Goal: Task Accomplishment & Management: Use online tool/utility

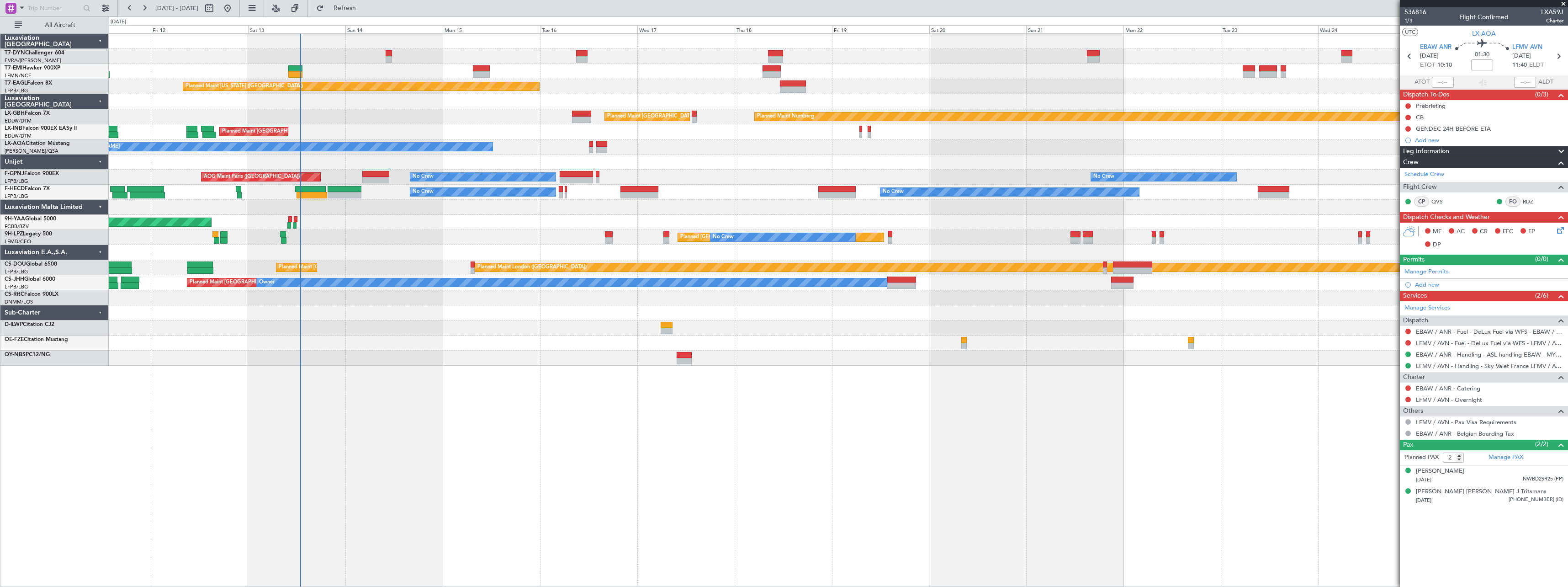
click at [459, 327] on div "Planned Maint Zurich Planned Maint Zurich Planned Maint New York (Teterboro) Pl…" at bounding box center [838, 200] width 1459 height 332
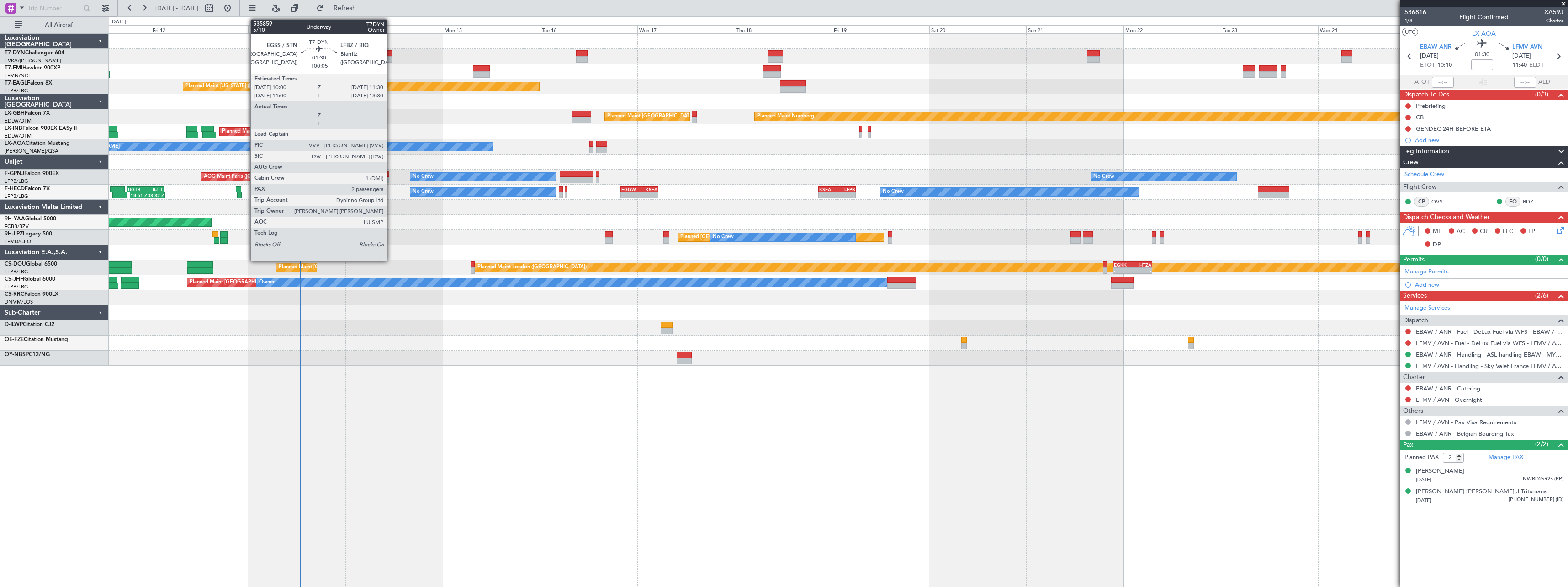
click at [391, 52] on div at bounding box center [388, 54] width 7 height 7
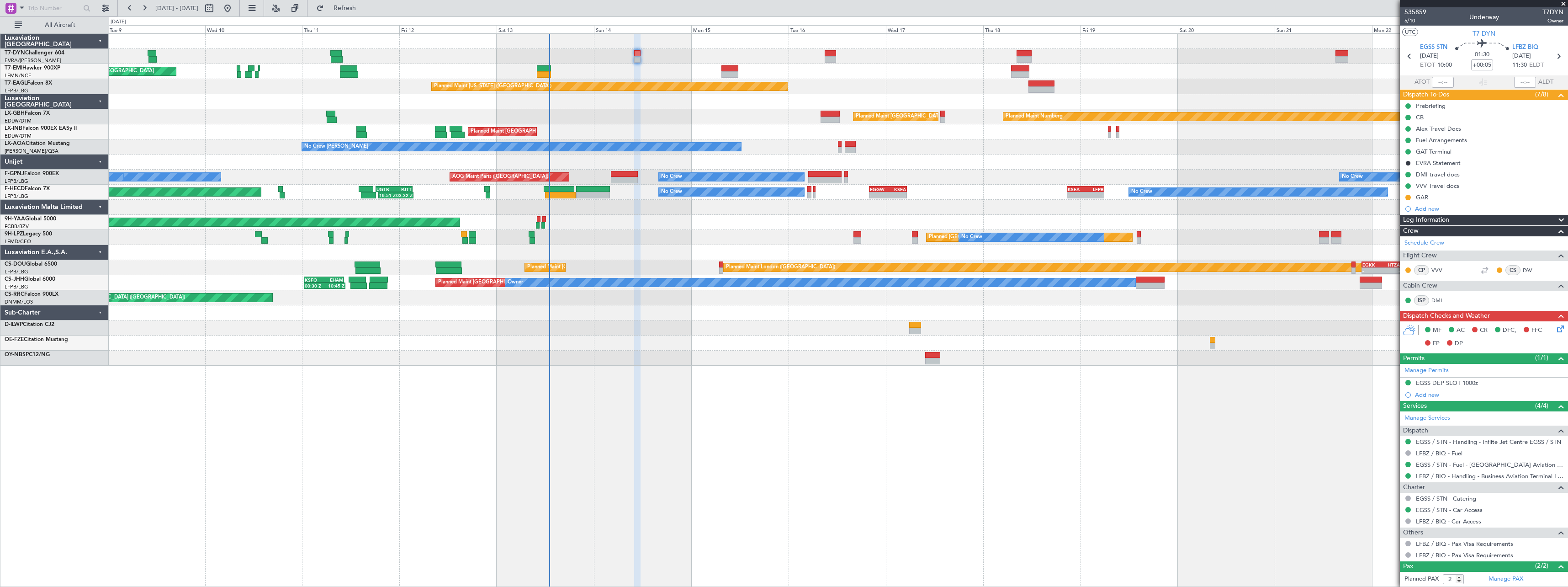
click at [754, 325] on div "Planned Maint Zurich Planned Maint Zurich Planned Maint Zurich Planned Maint Ne…" at bounding box center [838, 200] width 1459 height 332
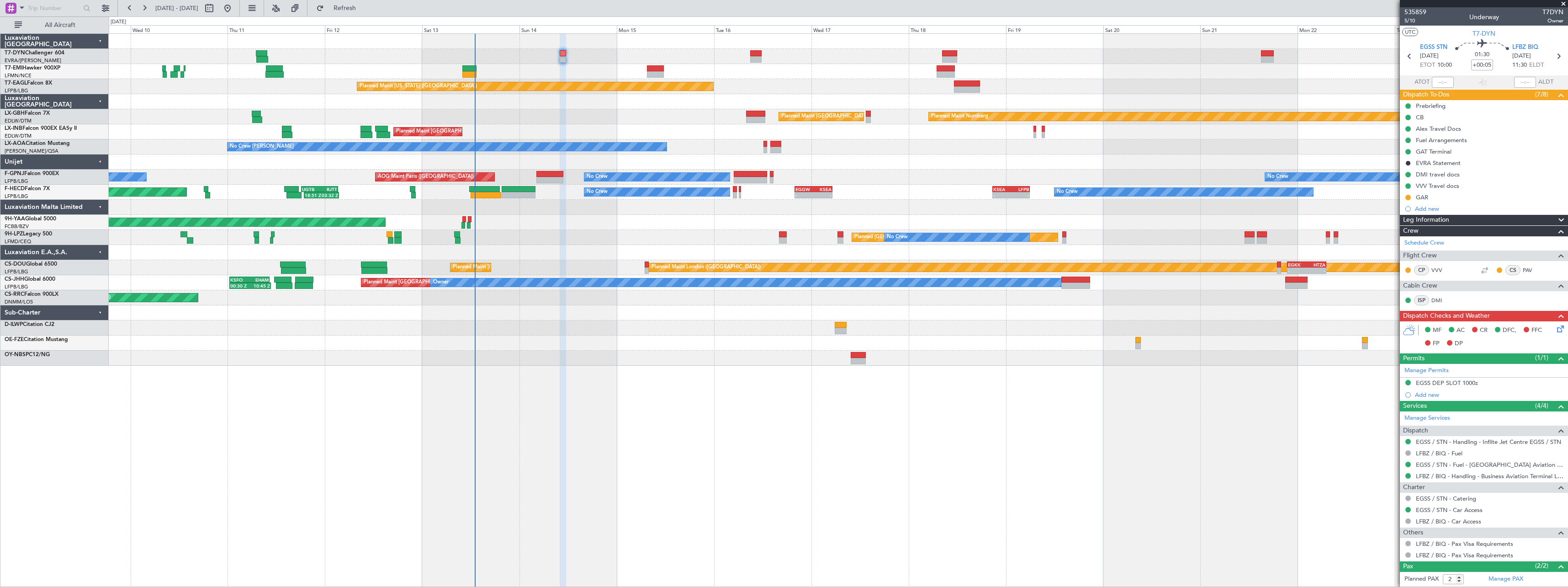
click at [668, 309] on div at bounding box center [838, 312] width 1459 height 15
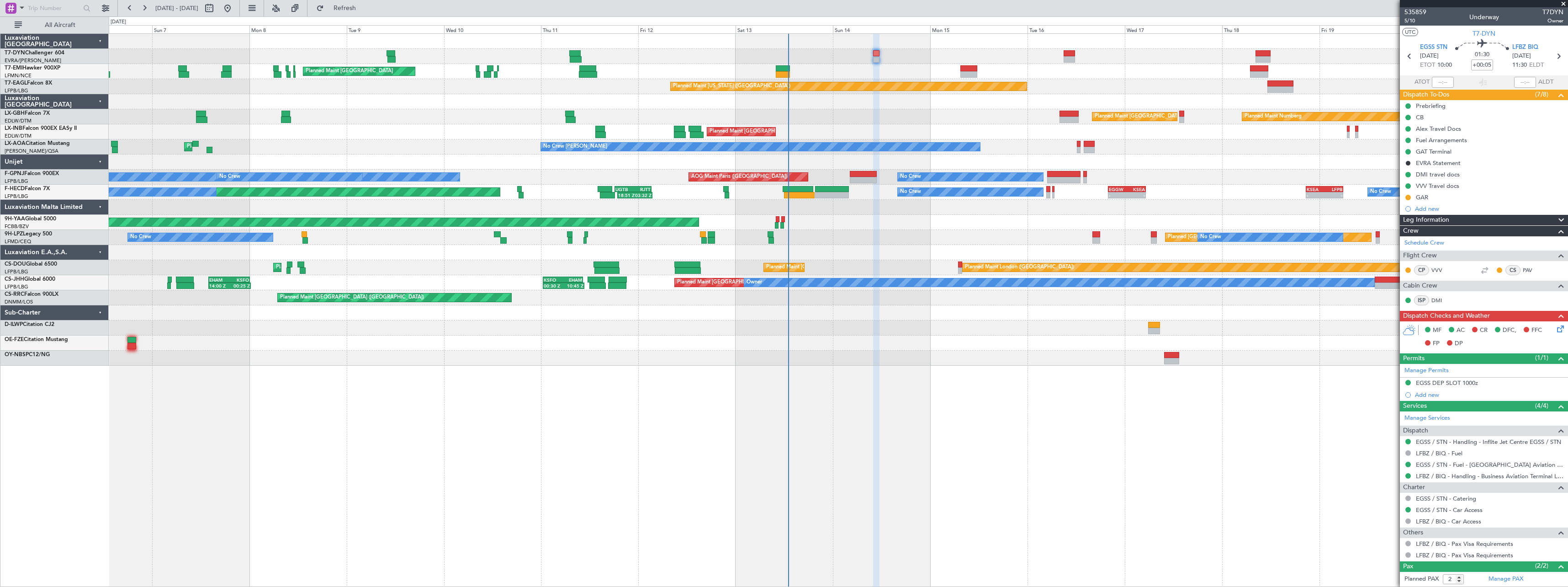
click at [804, 393] on div "AOG Maint Riga (Riga Intl) Planned Maint Zurich Planned Maint Zurich Planned Ma…" at bounding box center [838, 310] width 1459 height 554
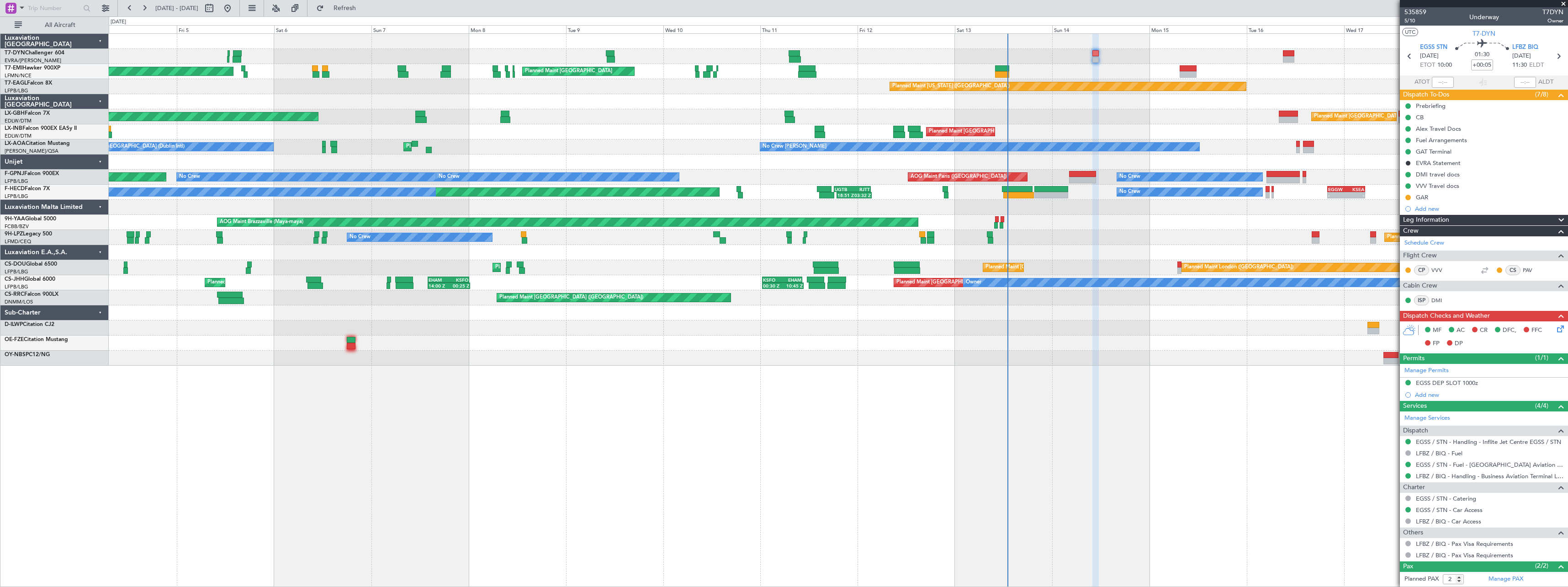
click at [701, 391] on div "AOG Maint Riga (Riga Intl) Planned Maint Zurich Planned Maint Zurich Planned Ma…" at bounding box center [838, 310] width 1459 height 554
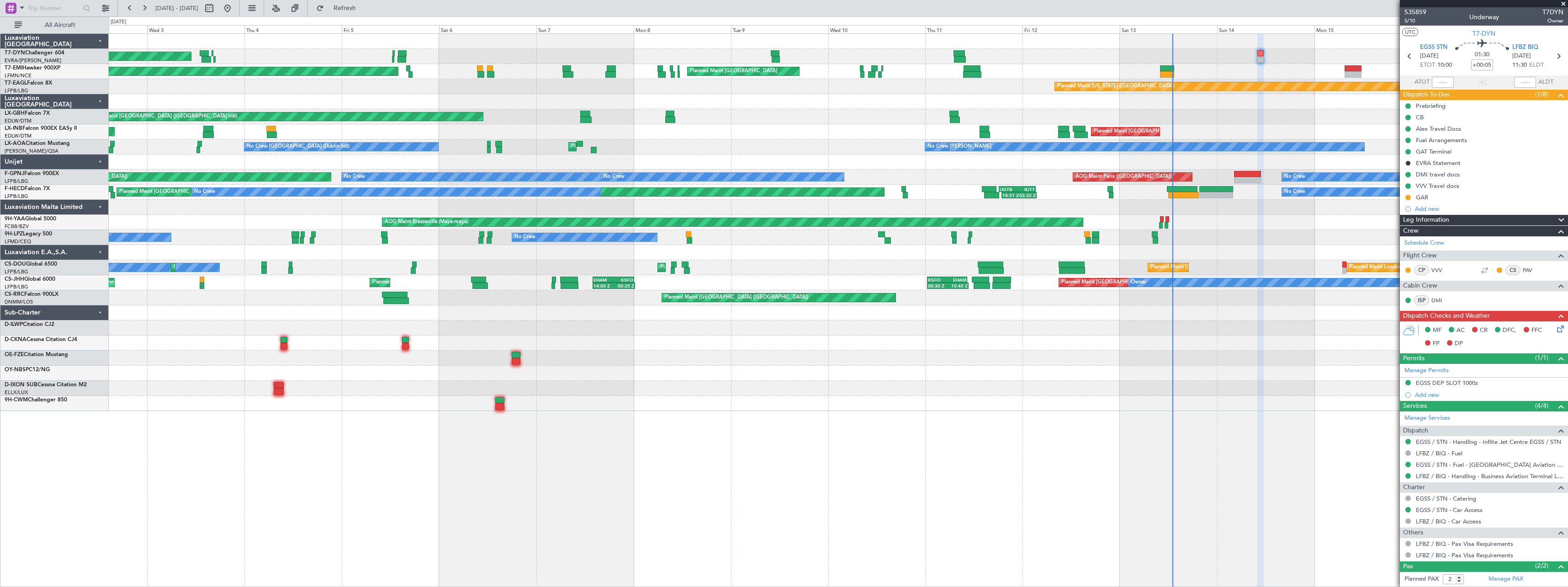
click at [397, 397] on div at bounding box center [838, 403] width 1459 height 15
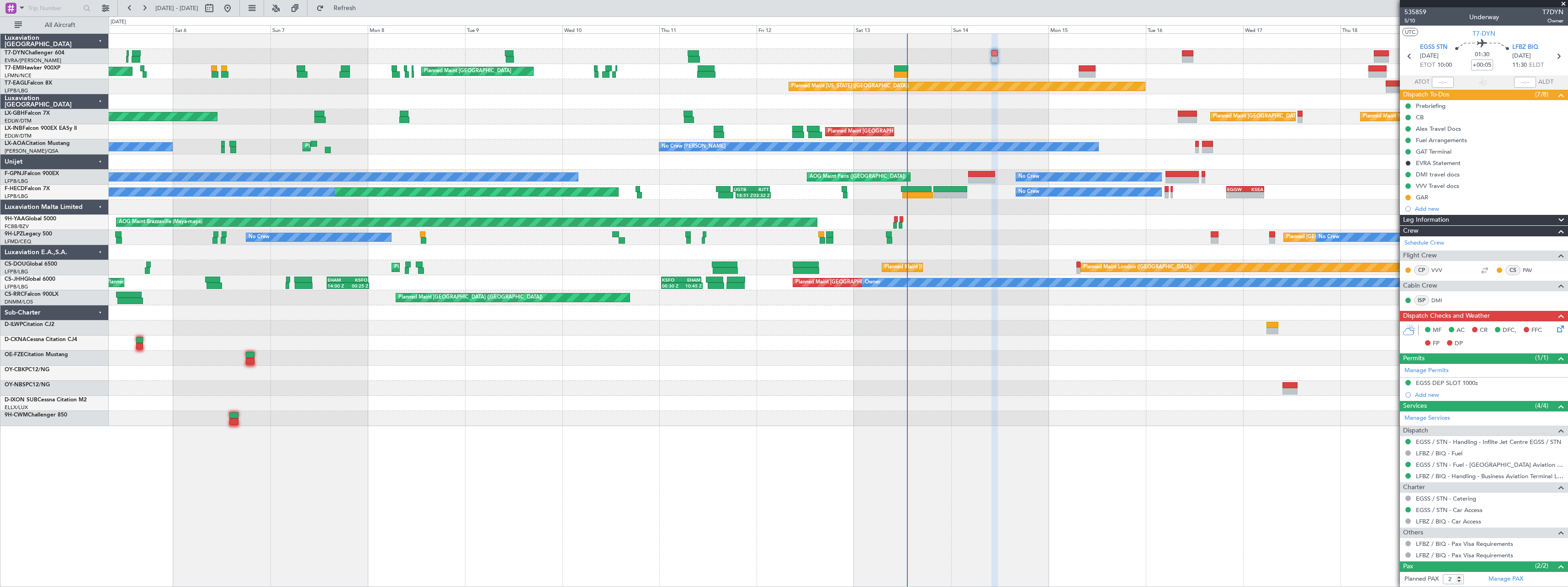
click at [623, 418] on div at bounding box center [838, 418] width 1459 height 15
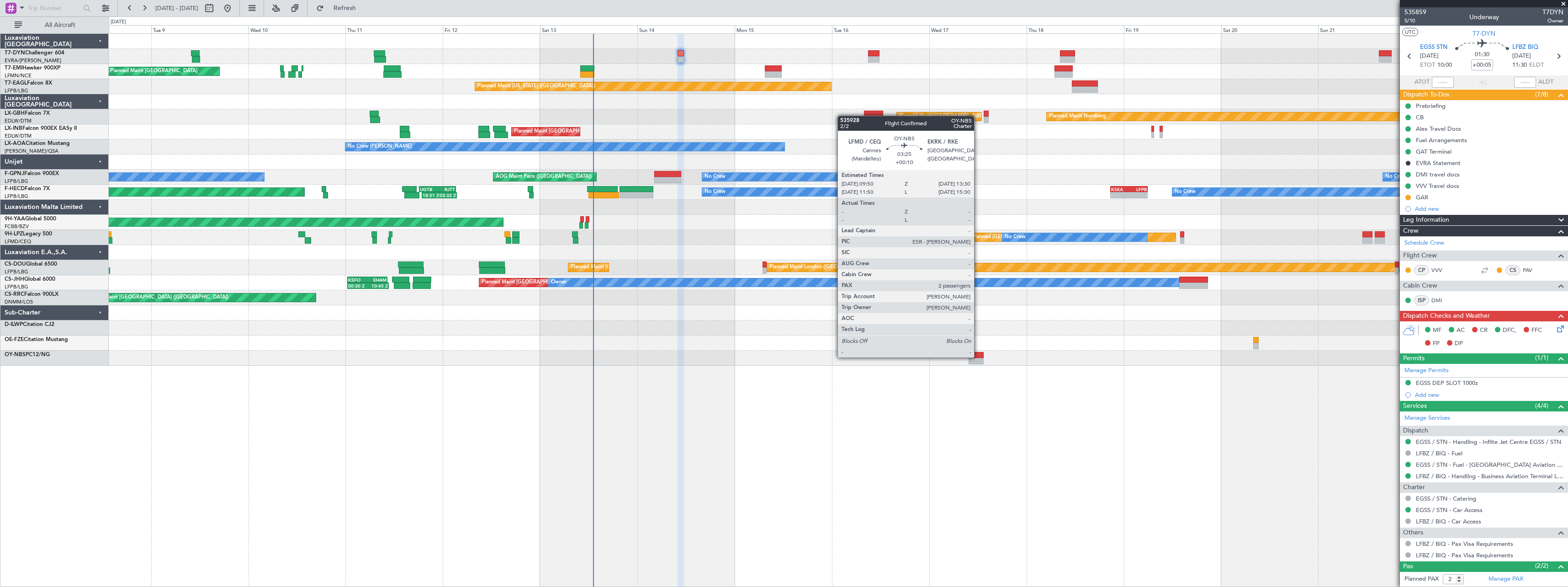
click at [978, 356] on div at bounding box center [976, 355] width 15 height 7
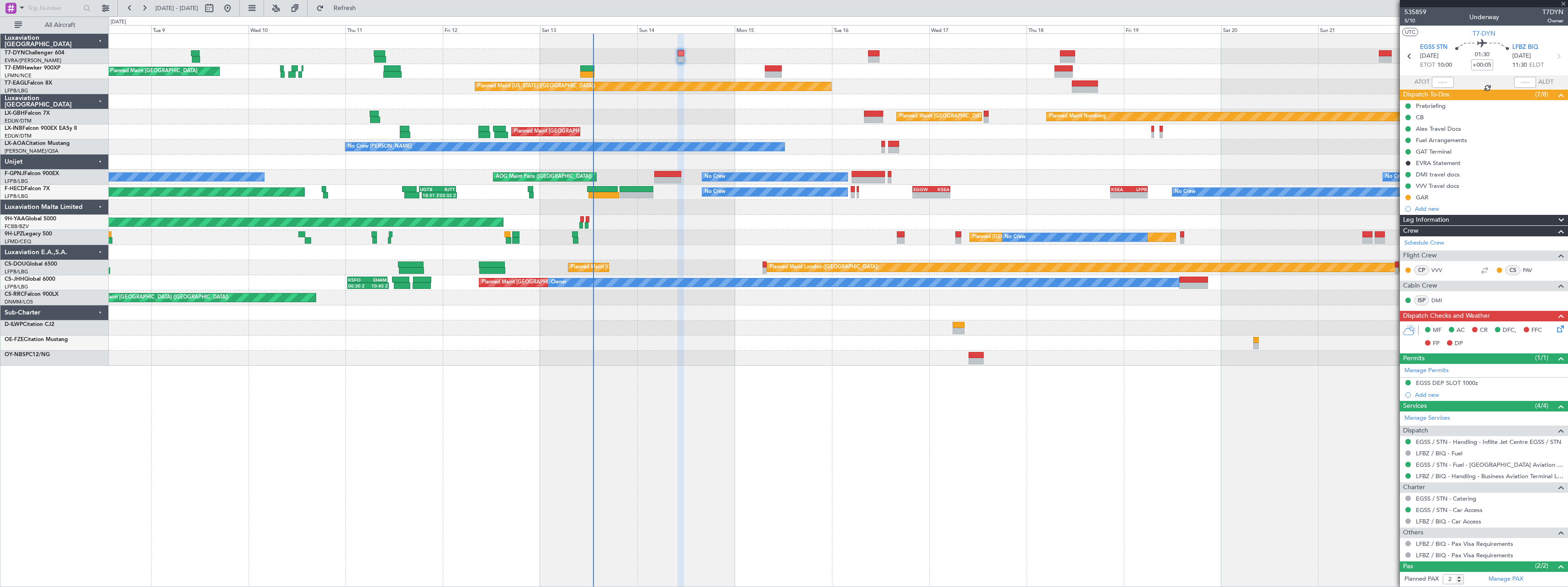
type input "+00:10"
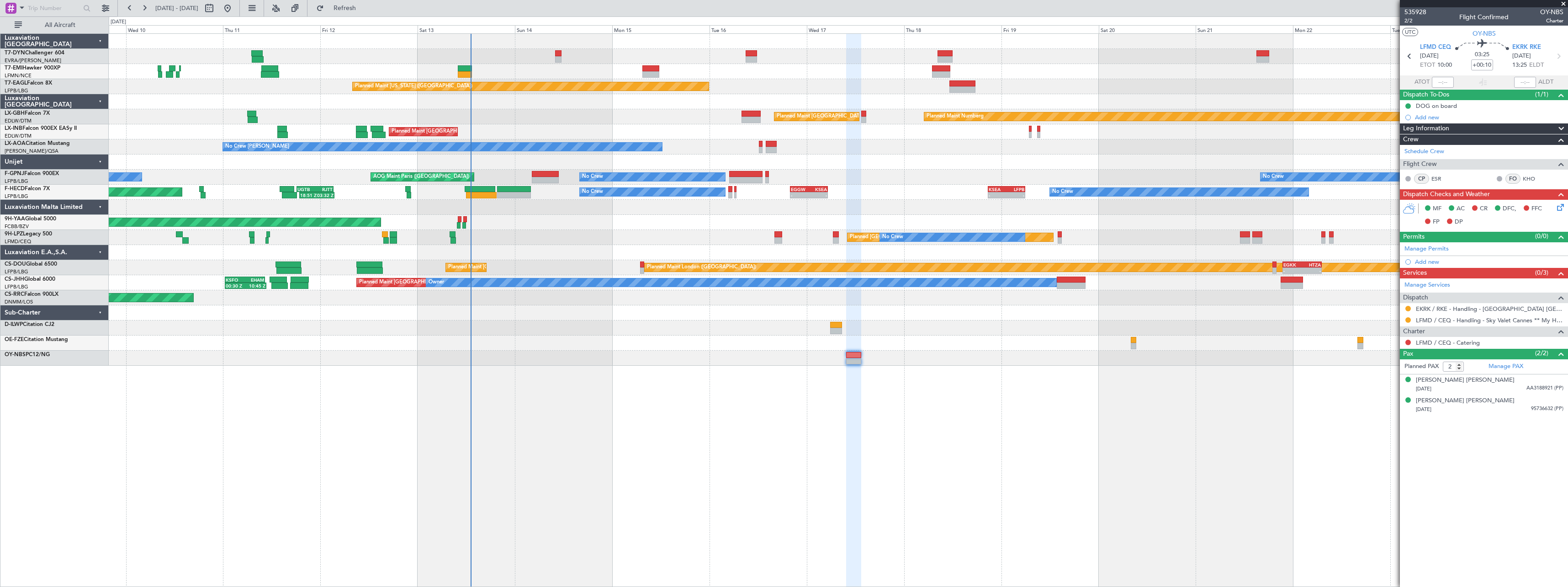
click at [931, 421] on div "Planned Maint Zurich Planned Maint Zurich Planned Maint New York (Teterboro) Pl…" at bounding box center [838, 310] width 1459 height 554
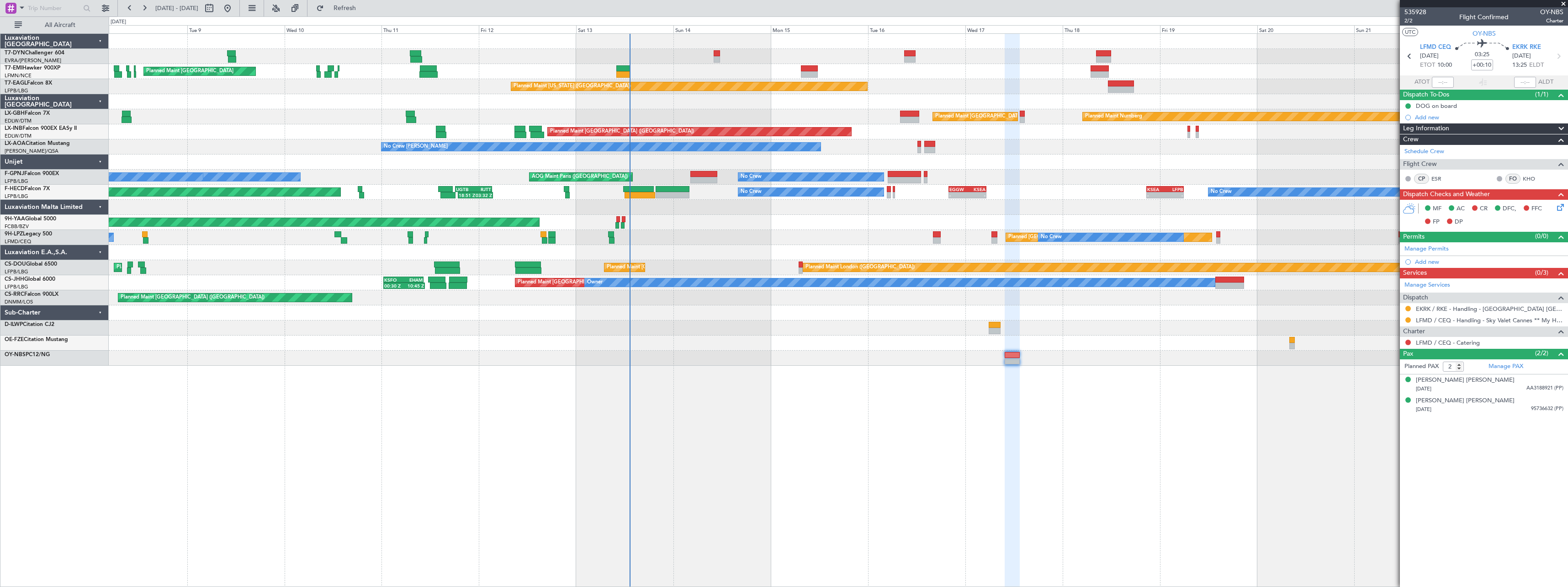
click at [463, 304] on div "Planned Maint [GEOGRAPHIC_DATA] ([GEOGRAPHIC_DATA])" at bounding box center [838, 298] width 1459 height 15
click at [217, 9] on button at bounding box center [209, 9] width 15 height 15
select select "9"
select select "2025"
click at [233, 27] on select "Jan Feb Mar Apr May Jun Jul Aug Sep Oct Nov Dec" at bounding box center [212, 27] width 54 height 11
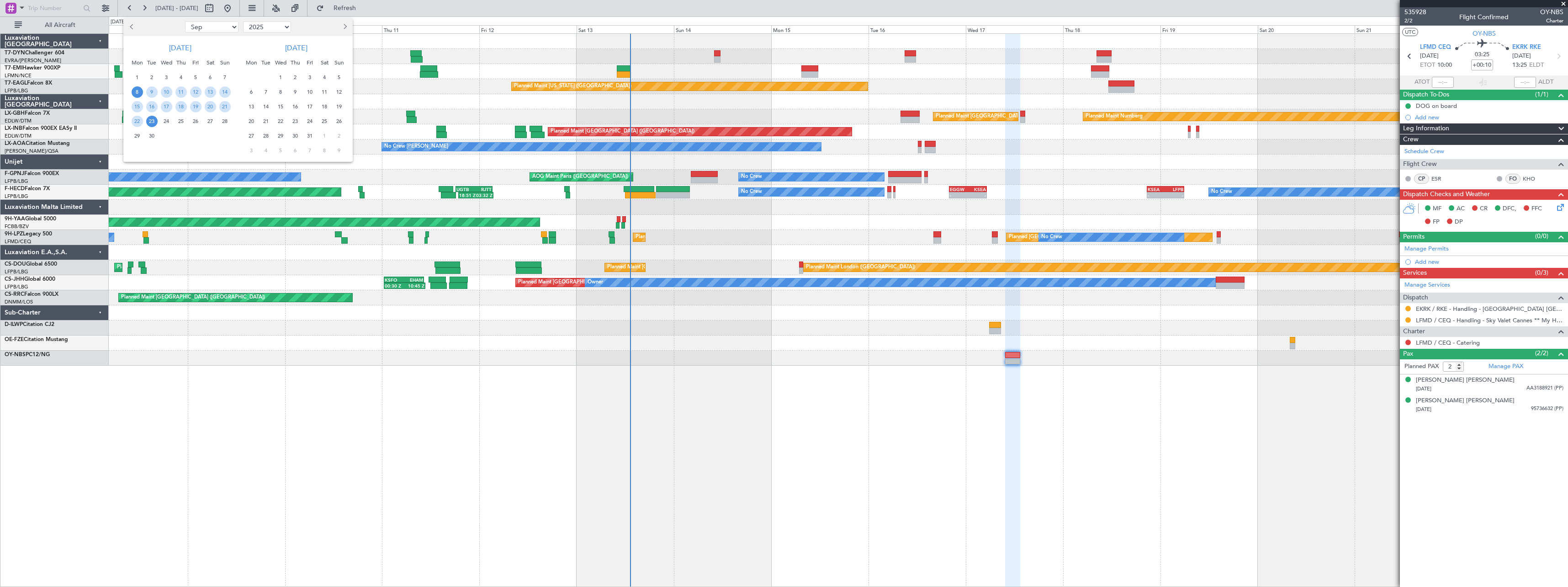
select select "10"
click at [185, 21] on select "Jan Feb Mar Apr May Jun Jul Aug Sep Oct Nov Dec" at bounding box center [212, 27] width 54 height 11
click at [212, 76] on span "4" at bounding box center [210, 77] width 12 height 12
click at [214, 101] on div "18" at bounding box center [210, 107] width 15 height 15
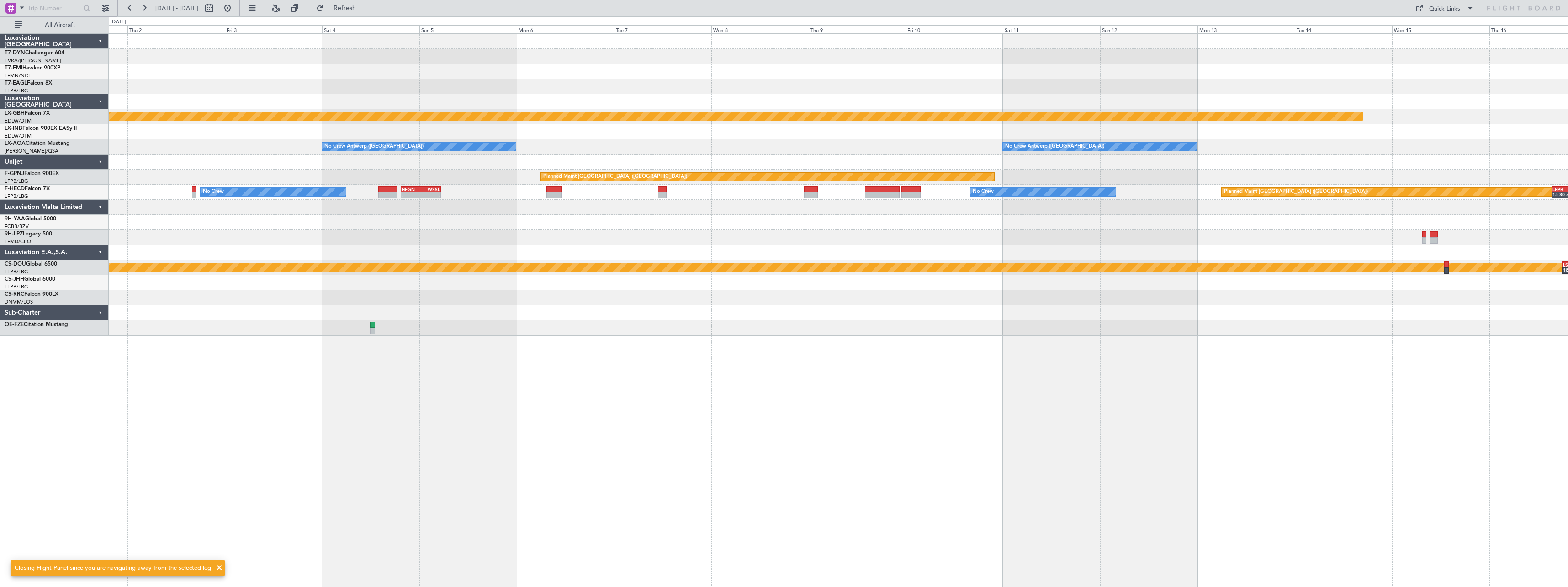
click at [475, 213] on div "Planned Maint Nurnberg No Crew Antwerp (Deurne) No Crew Antwerp (Deurne) Planne…" at bounding box center [838, 185] width 1459 height 301
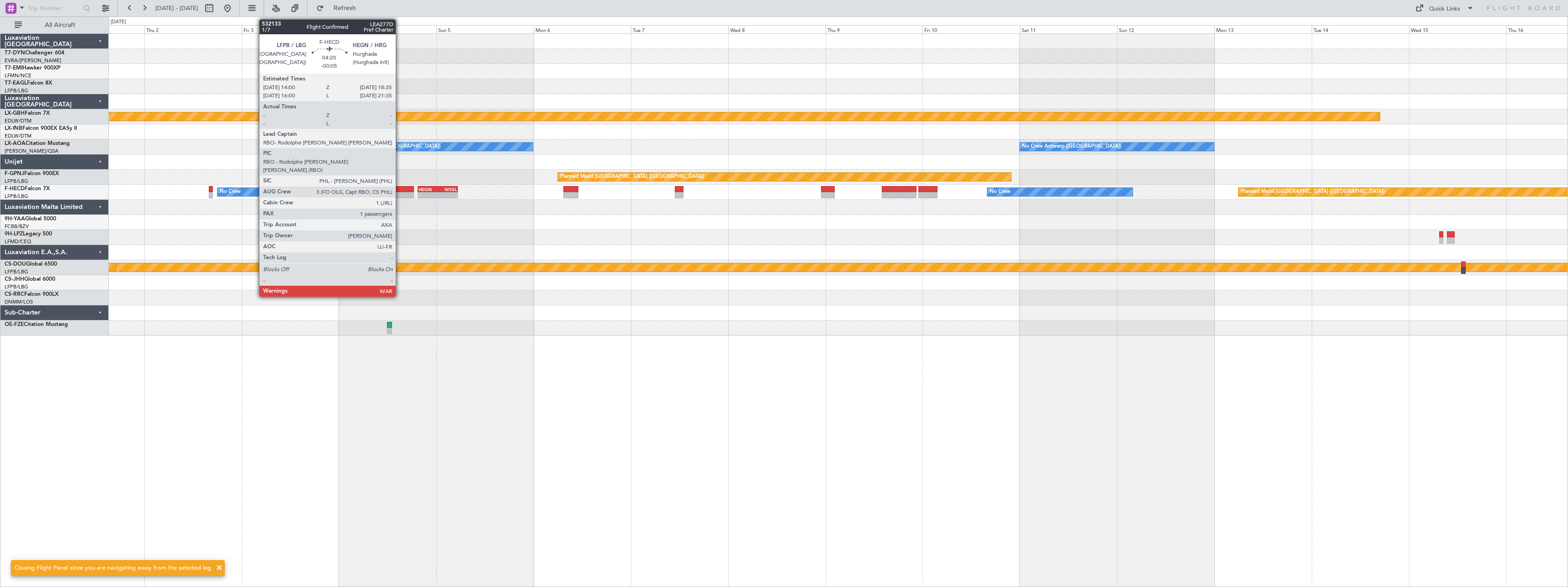
click at [400, 188] on div at bounding box center [404, 189] width 19 height 7
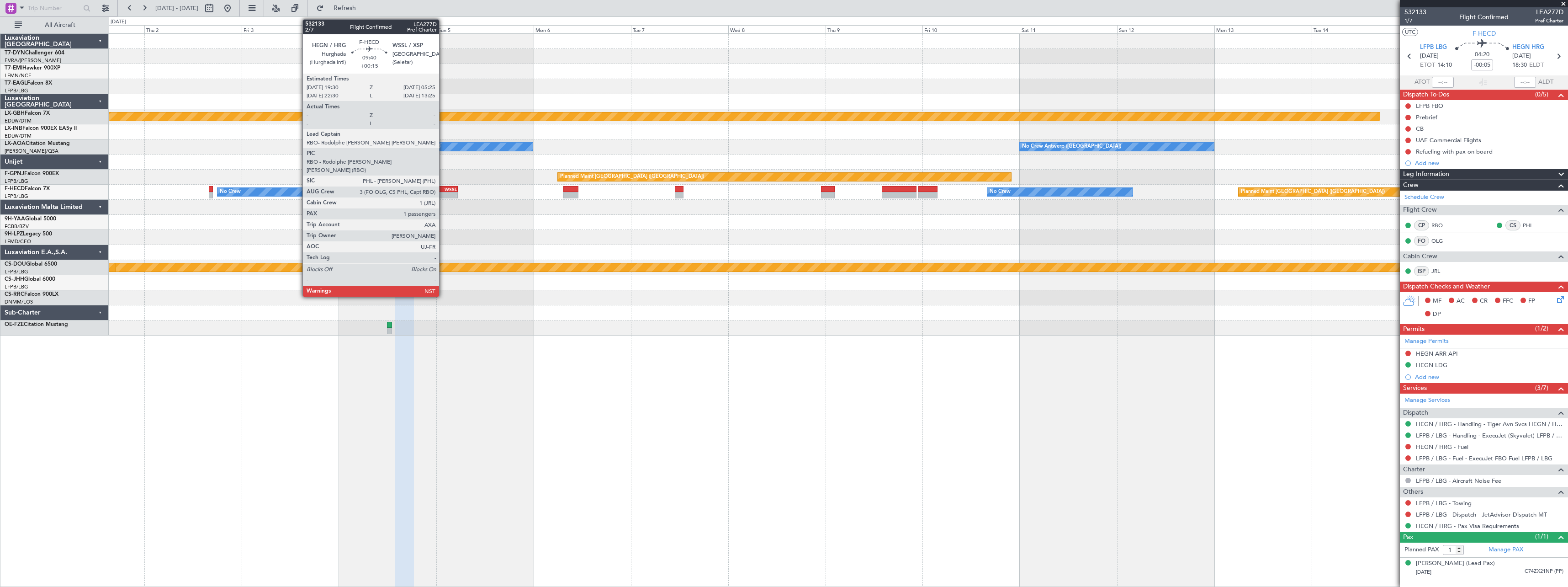
click at [443, 191] on div "WSSL" at bounding box center [447, 189] width 19 height 5
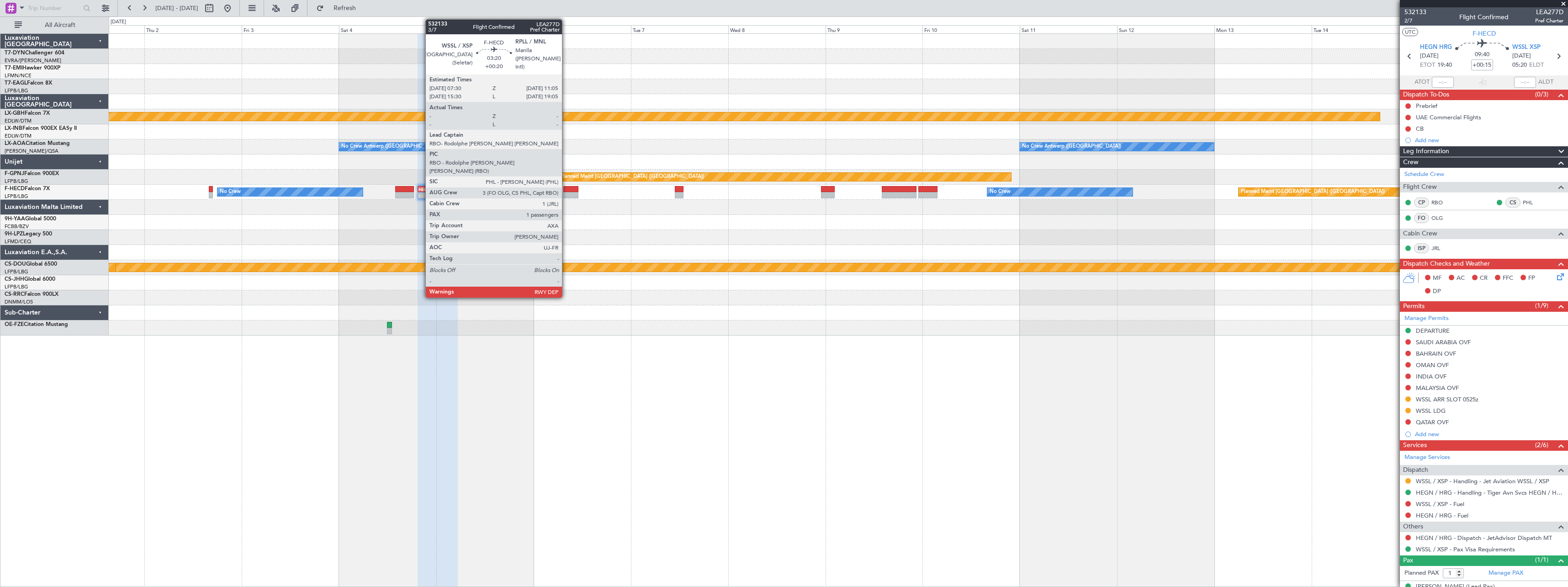
click at [566, 190] on div at bounding box center [570, 189] width 15 height 7
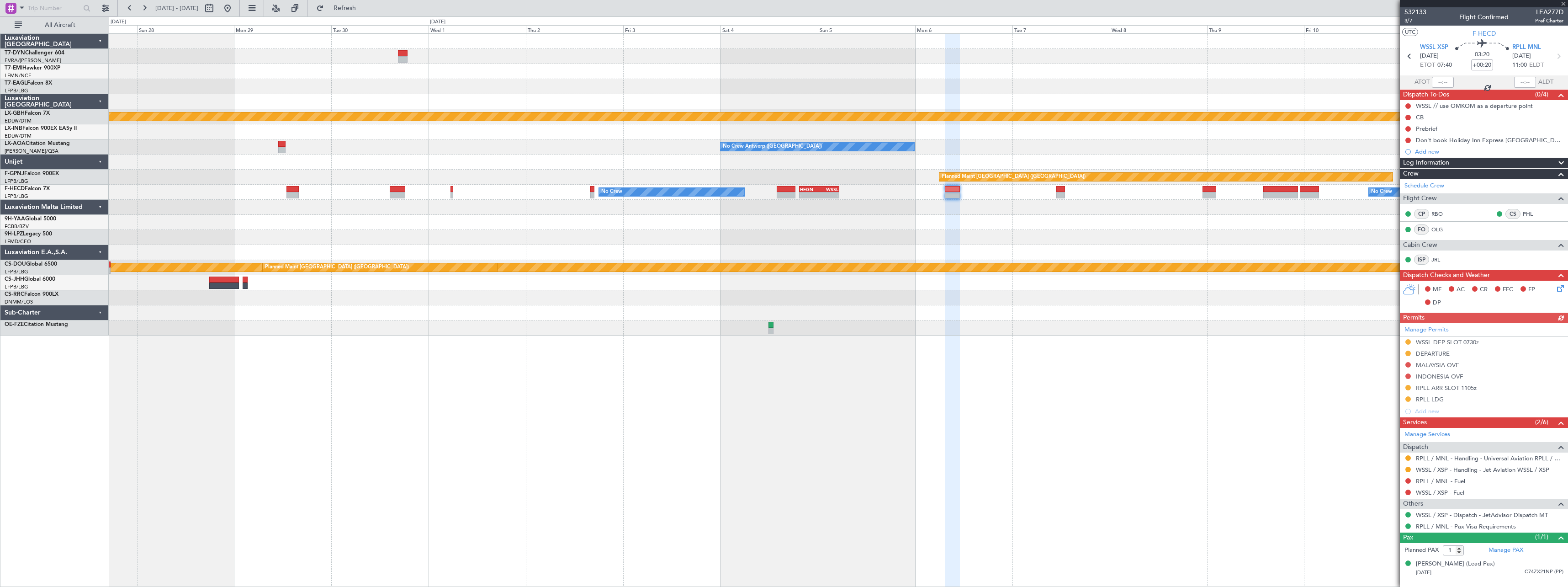
click at [713, 224] on div "Planned Maint Zurich Planned Maint Nurnberg No Crew Antwerp (Deurne) No Crew An…" at bounding box center [838, 185] width 1459 height 301
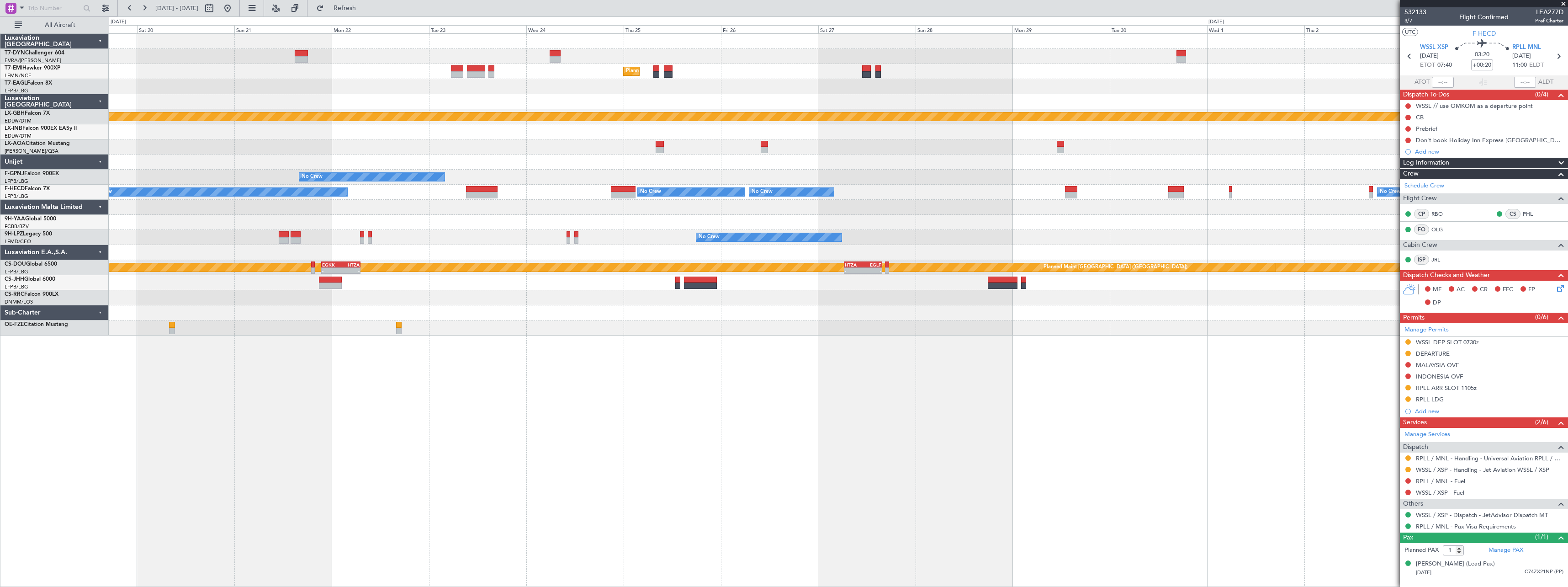
click at [1229, 206] on div at bounding box center [838, 207] width 1459 height 15
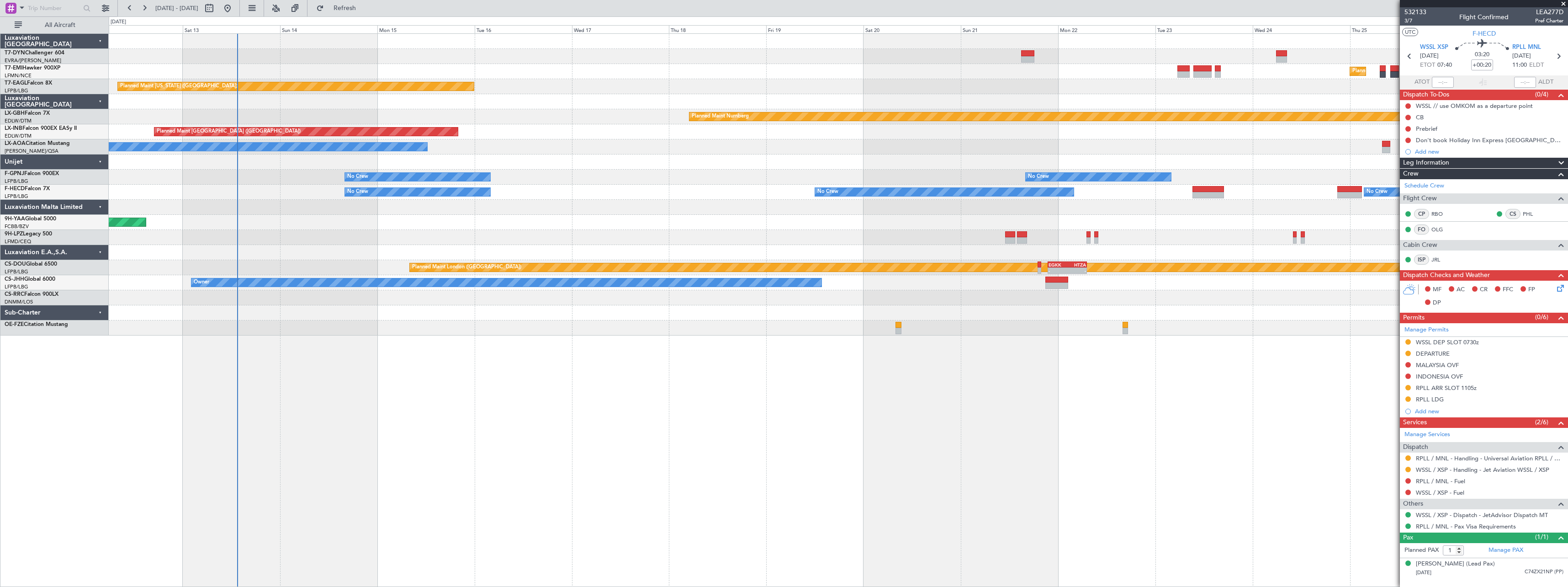
click at [1196, 104] on div at bounding box center [838, 102] width 1459 height 15
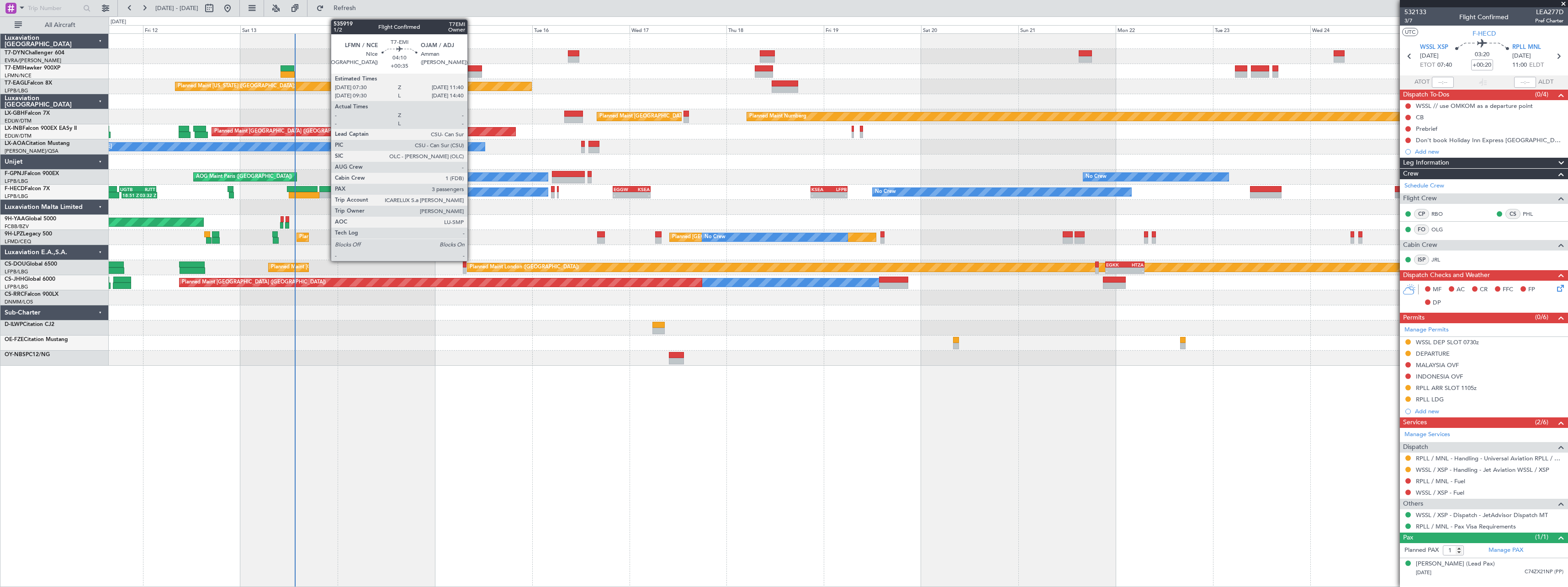
click at [472, 68] on div at bounding box center [473, 68] width 17 height 7
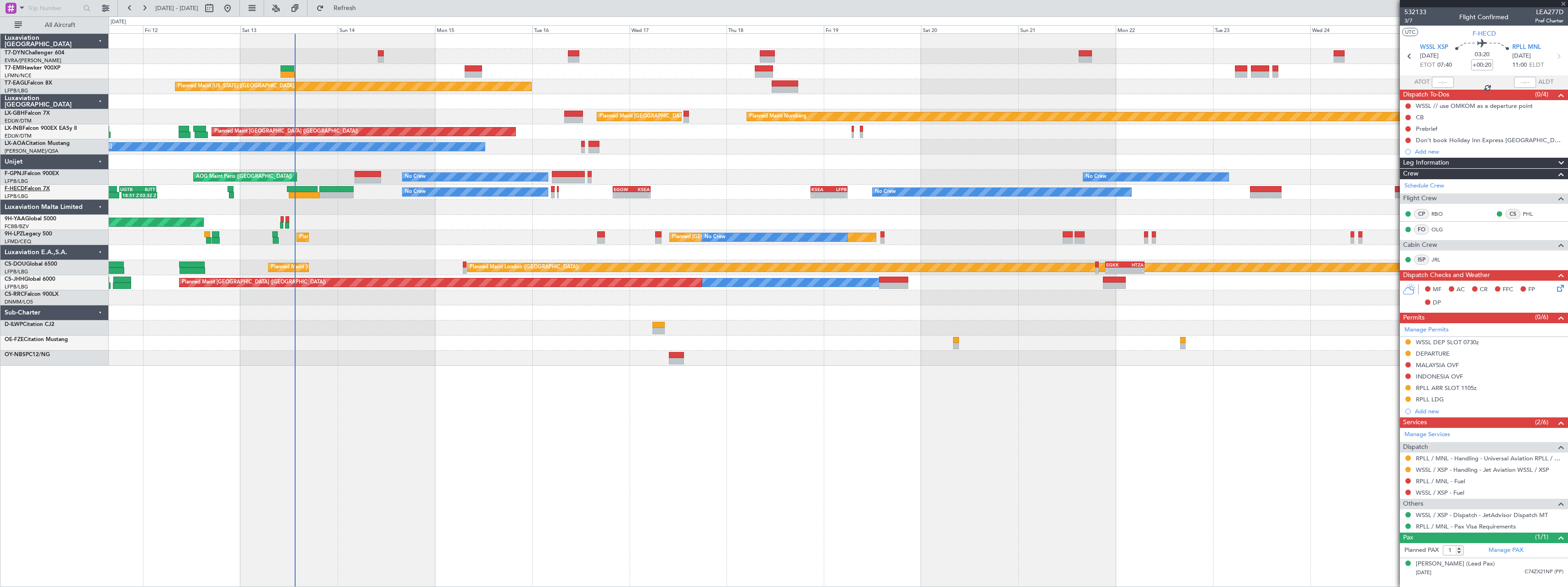
type input "+00:35"
type input "3"
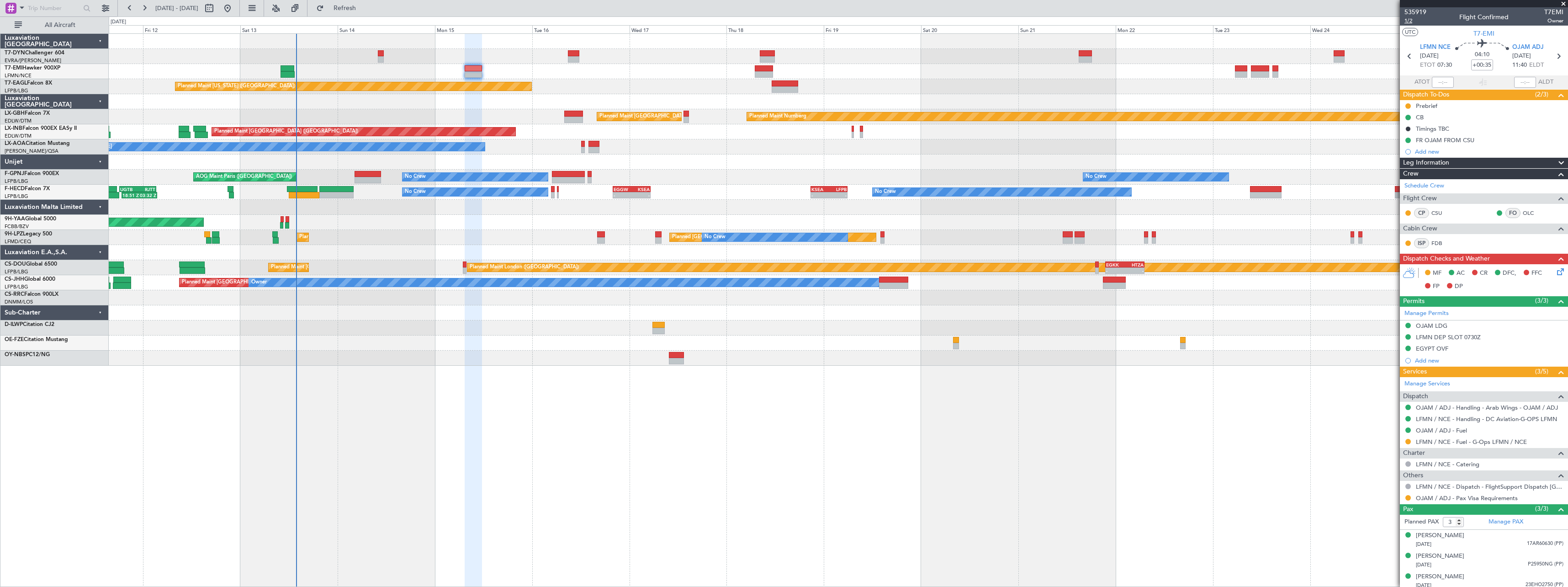
click at [1410, 22] on span "1/2" at bounding box center [1415, 21] width 22 height 8
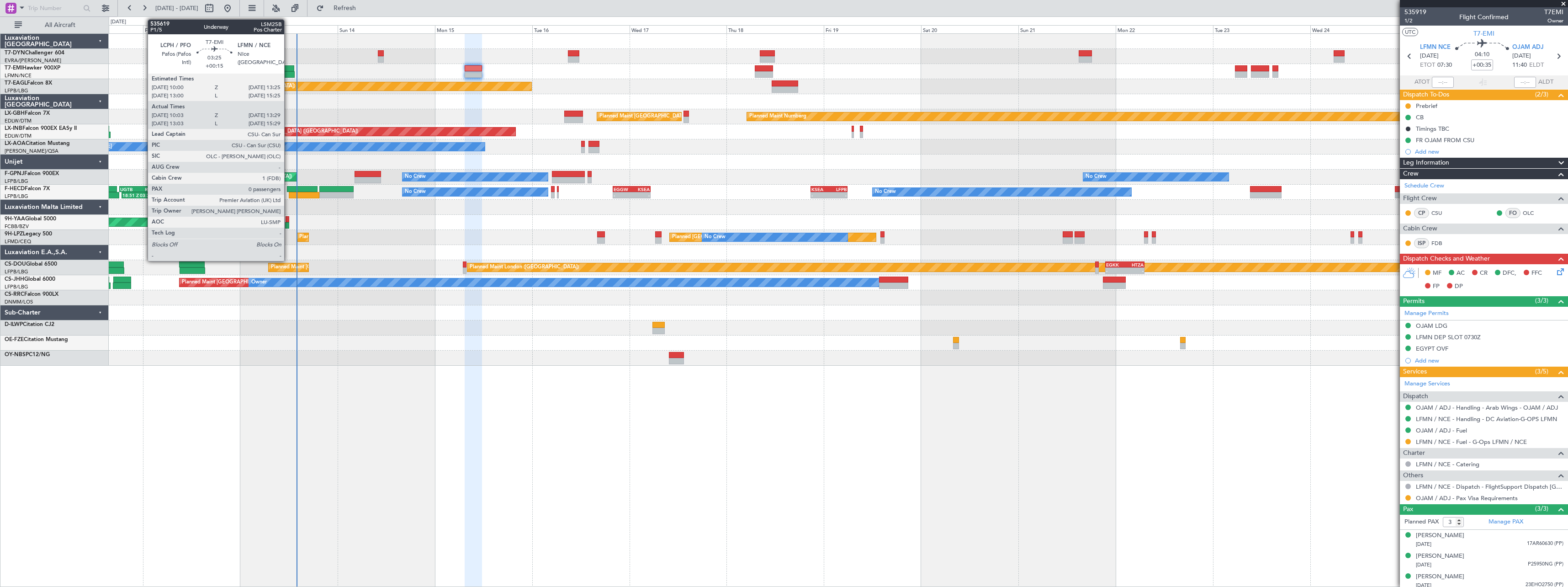
click at [289, 69] on div at bounding box center [287, 68] width 14 height 7
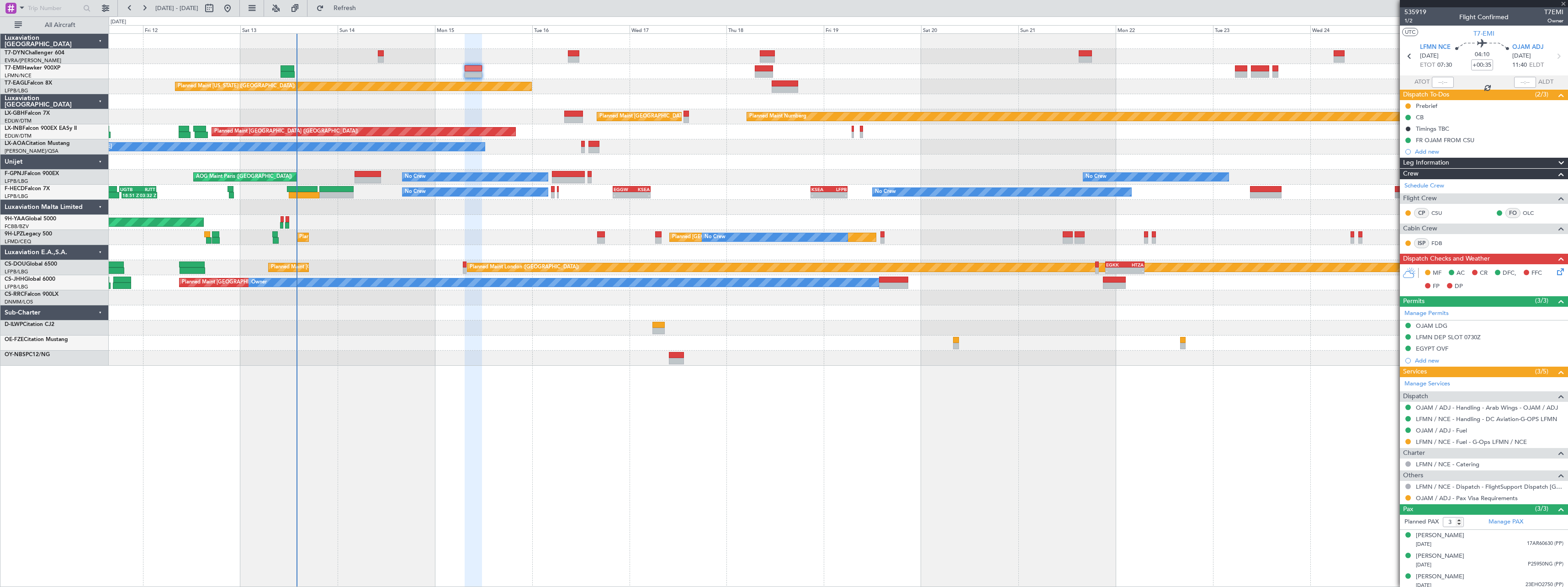
type input "+00:15"
type input "10:03"
type input "13:29"
type input "0"
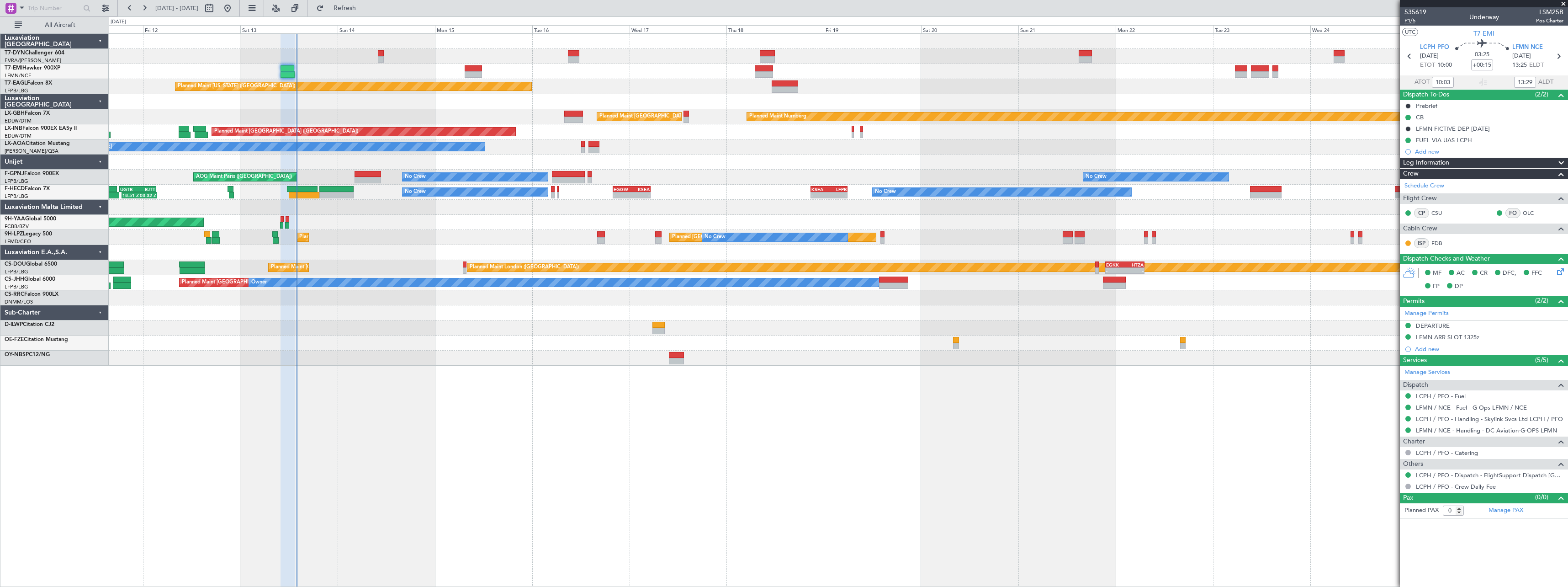
click at [1415, 21] on span "P1/5" at bounding box center [1415, 21] width 22 height 8
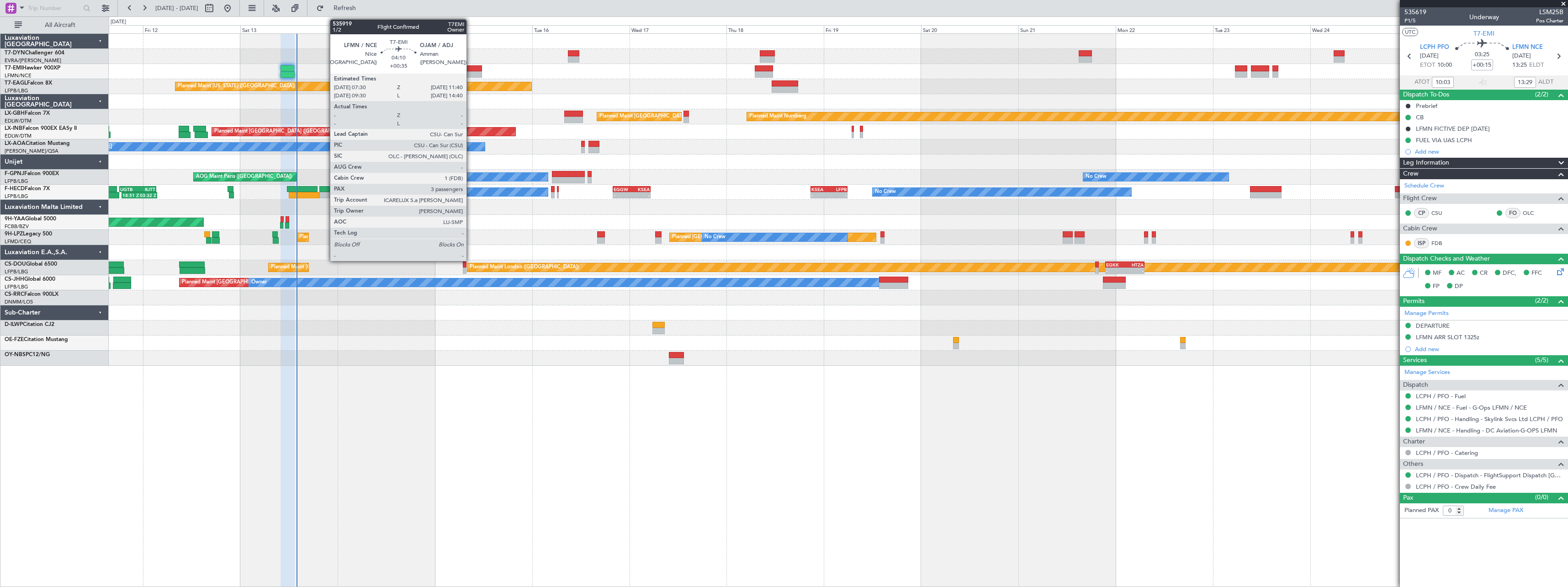
click at [471, 66] on div at bounding box center [473, 68] width 17 height 7
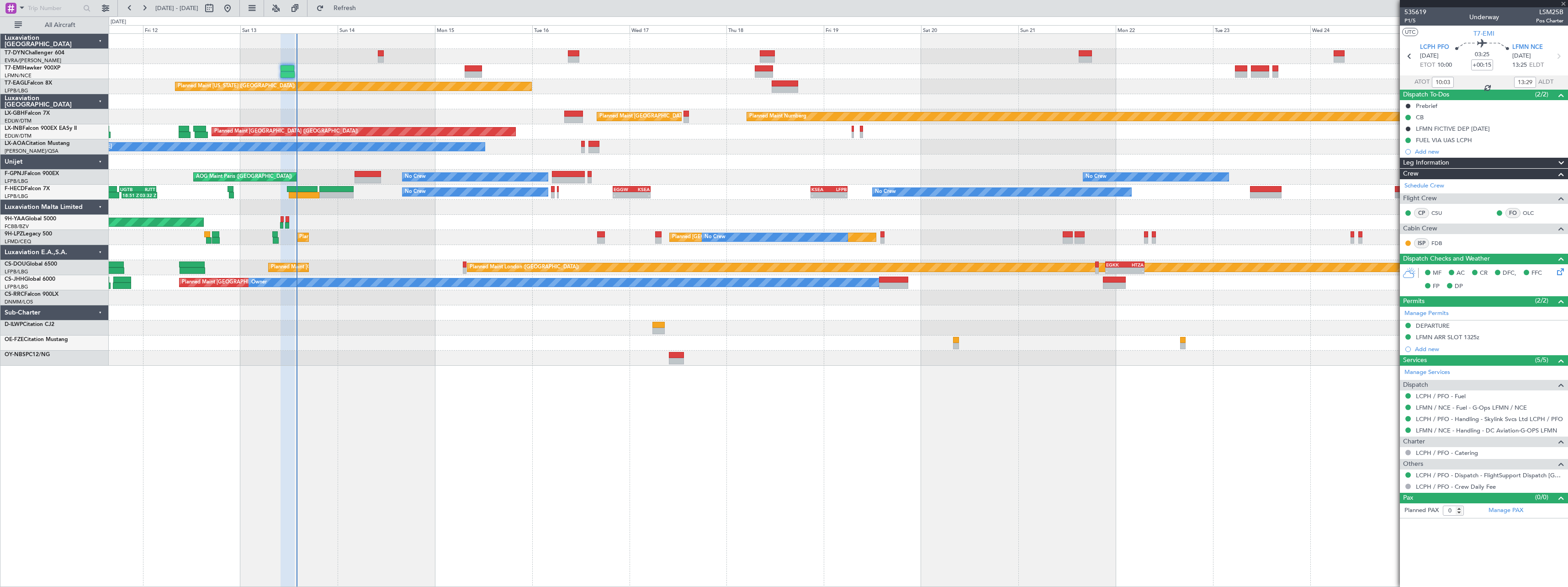
type input "+00:35"
type input "3"
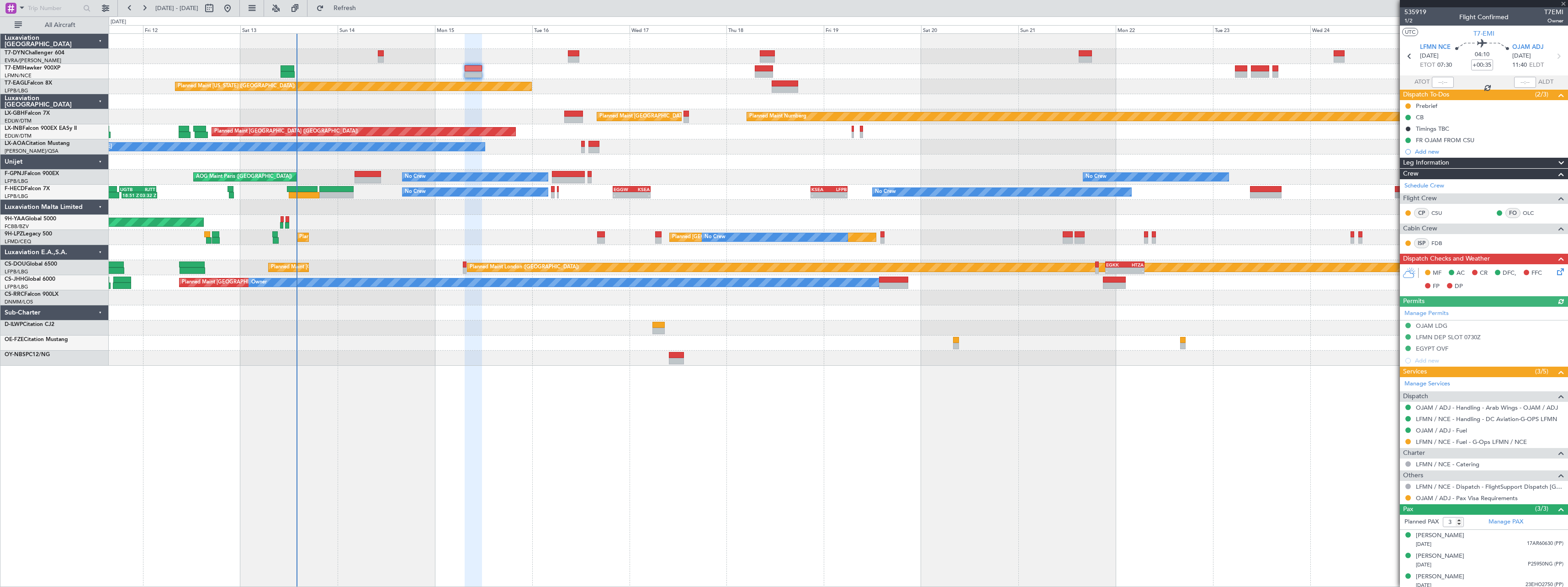
click at [1555, 272] on icon at bounding box center [1559, 270] width 7 height 7
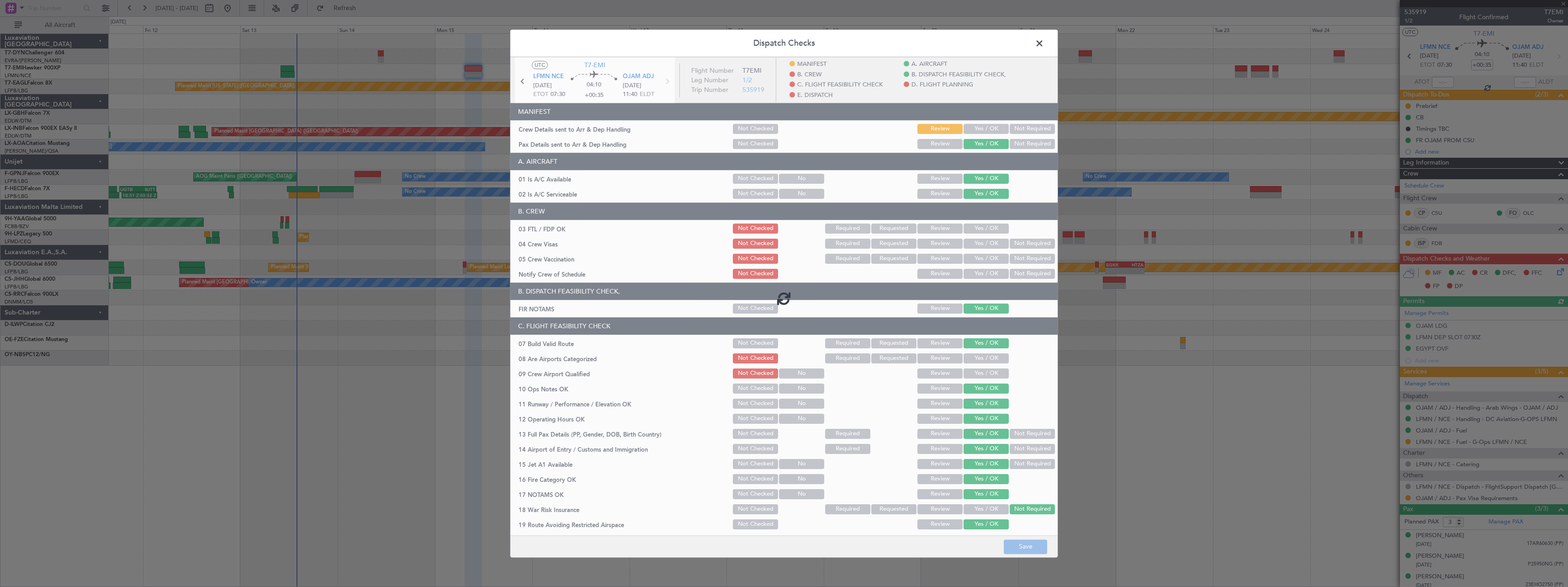
click at [979, 127] on div at bounding box center [783, 298] width 547 height 482
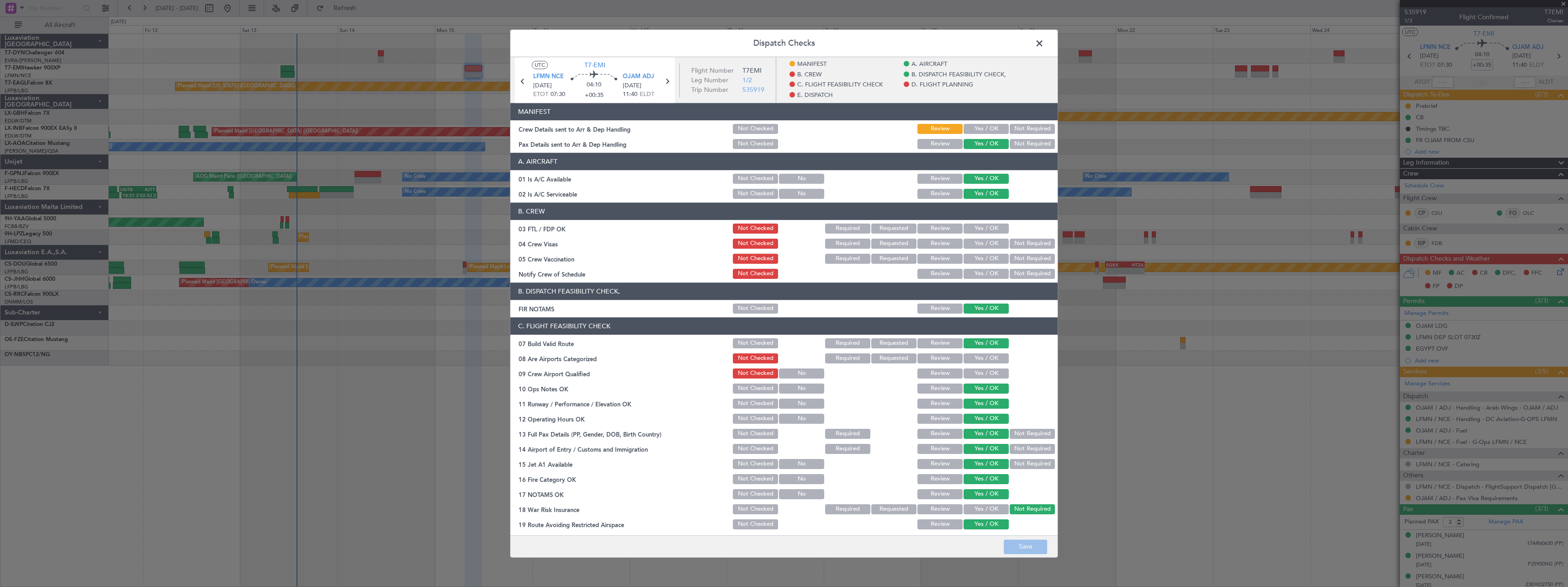
click at [973, 133] on button "Yes / OK" at bounding box center [986, 128] width 45 height 10
click at [1034, 548] on button "Save" at bounding box center [1025, 547] width 43 height 15
click at [1044, 41] on span at bounding box center [1044, 46] width 0 height 18
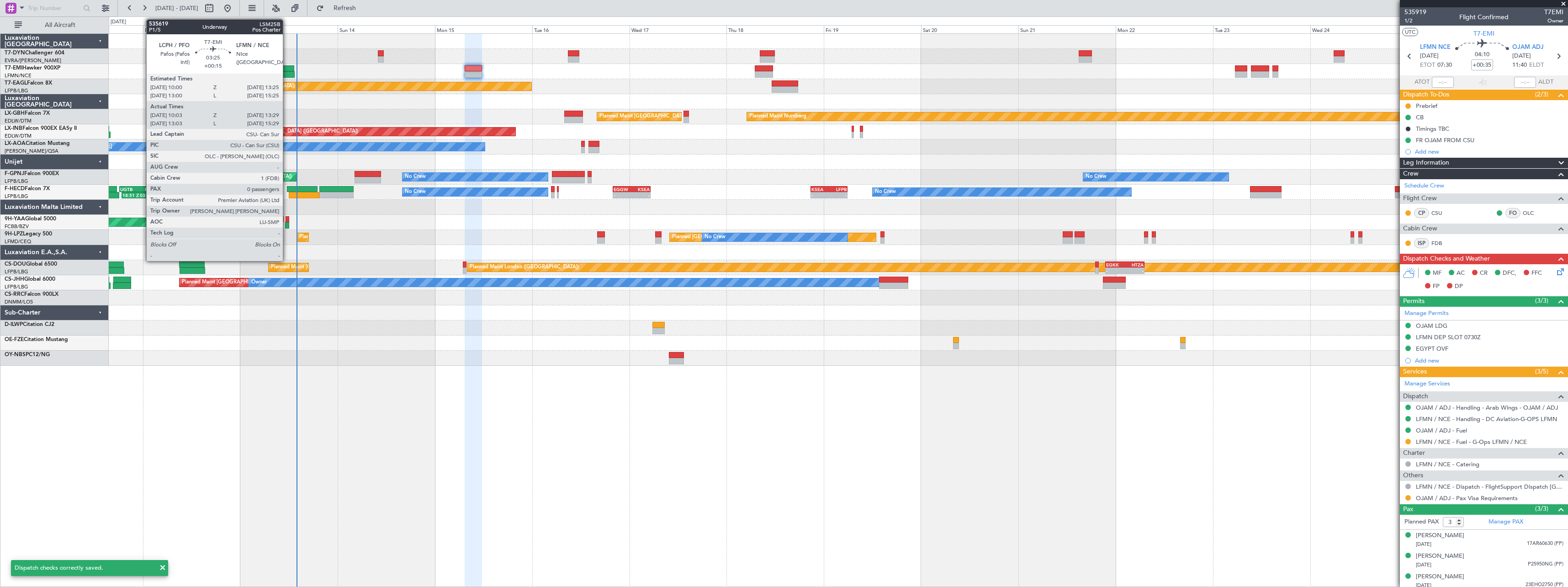
click at [284, 69] on div at bounding box center [287, 68] width 14 height 7
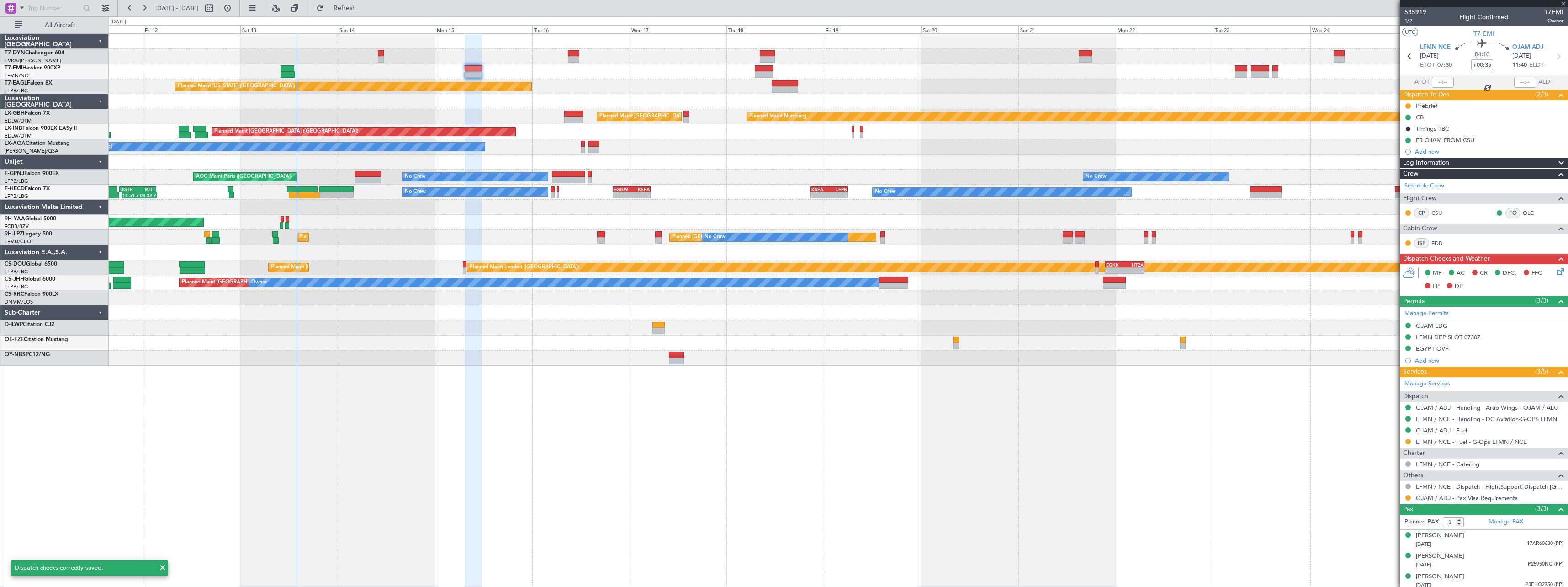
type input "+00:15"
type input "10:03"
type input "13:29"
type input "0"
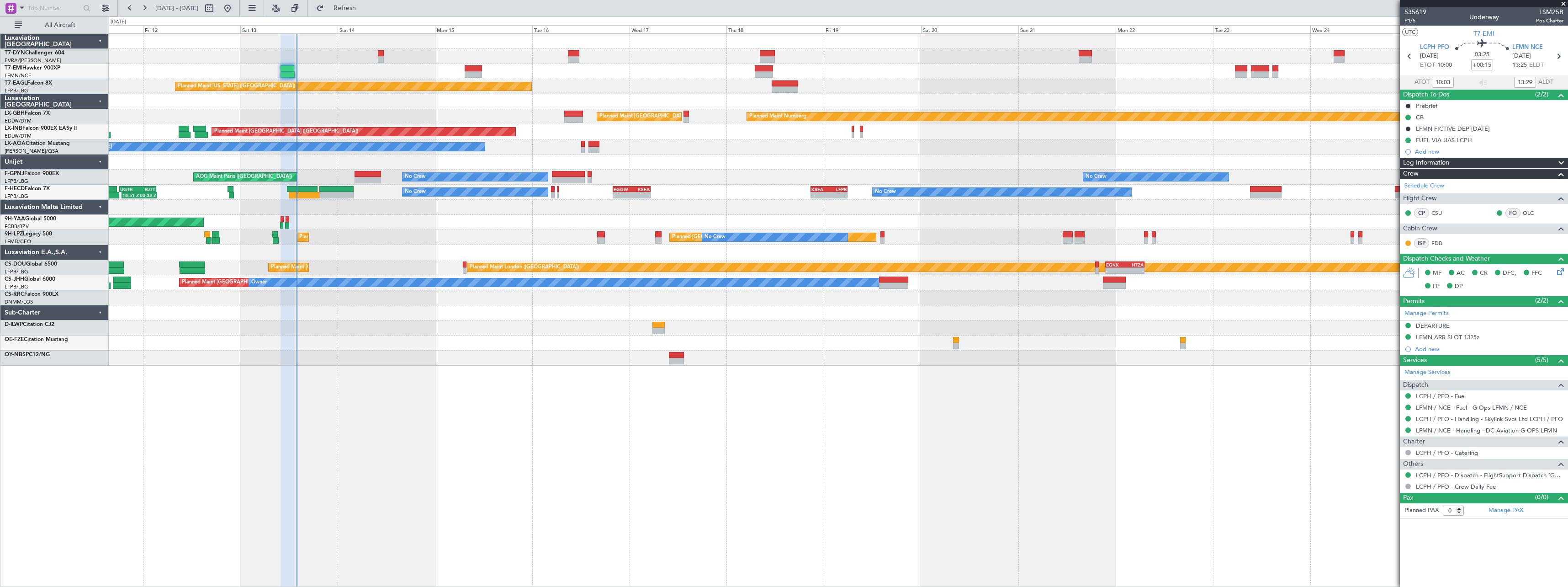
type input "13:03"
type input "15:29"
type input "10:03"
type input "13:29"
click at [1408, 22] on span "P1/5" at bounding box center [1415, 21] width 22 height 8
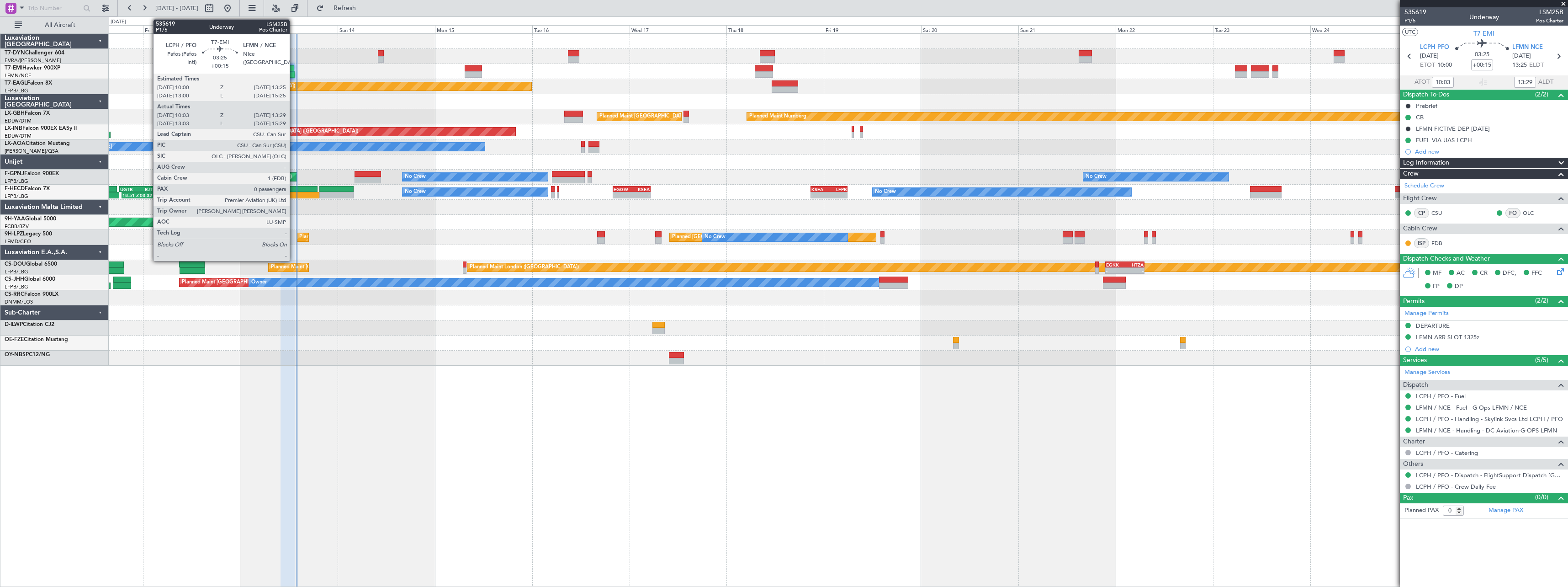
click at [294, 67] on div at bounding box center [287, 68] width 14 height 7
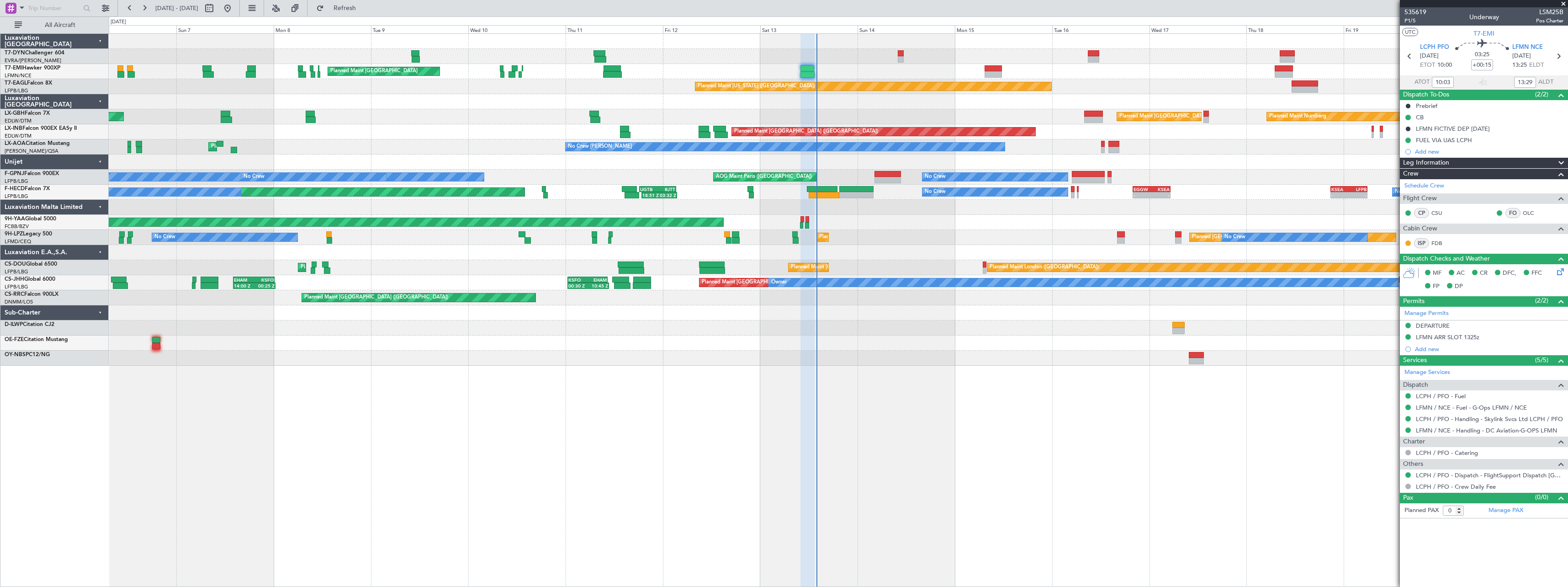
click at [912, 374] on div "AOG Maint Riga (Riga Intl) Planned Maint Zurich Planned Maint Zurich Planned Ma…" at bounding box center [838, 310] width 1459 height 554
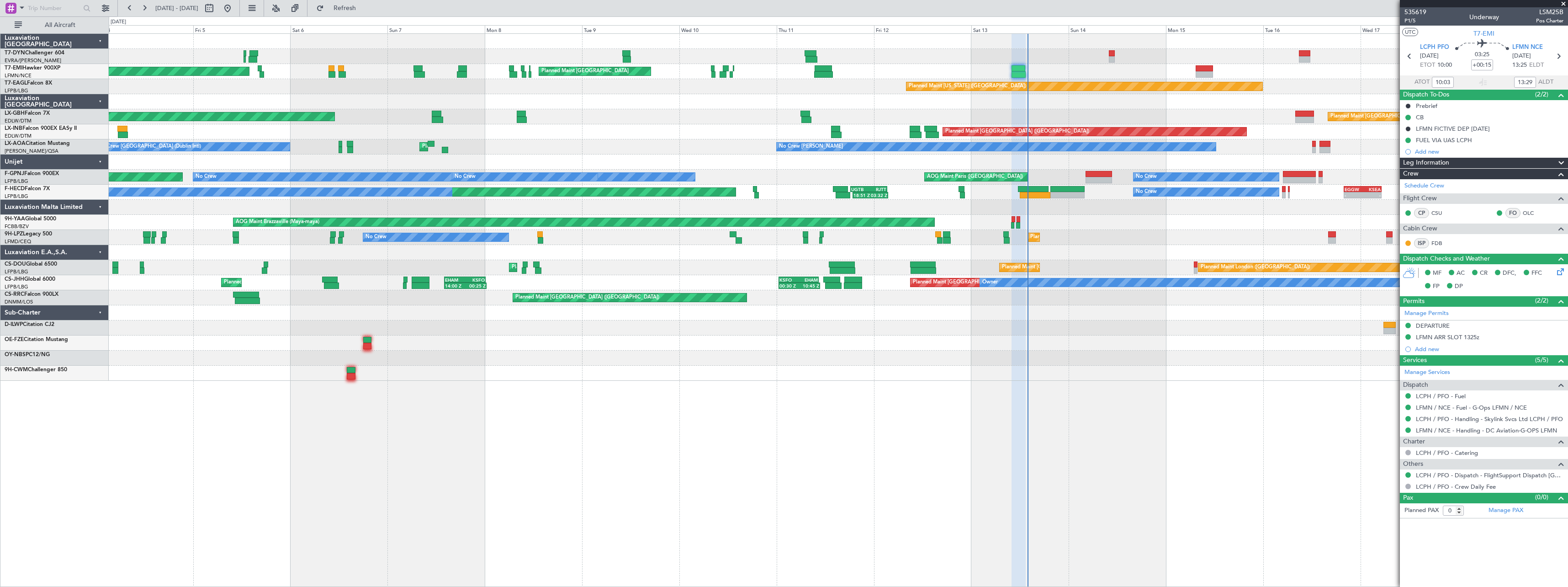
click at [919, 343] on div "AOG Maint Riga (Riga Intl) Planned Maint Zurich Planned Maint Zurich Planned Ma…" at bounding box center [838, 208] width 1459 height 347
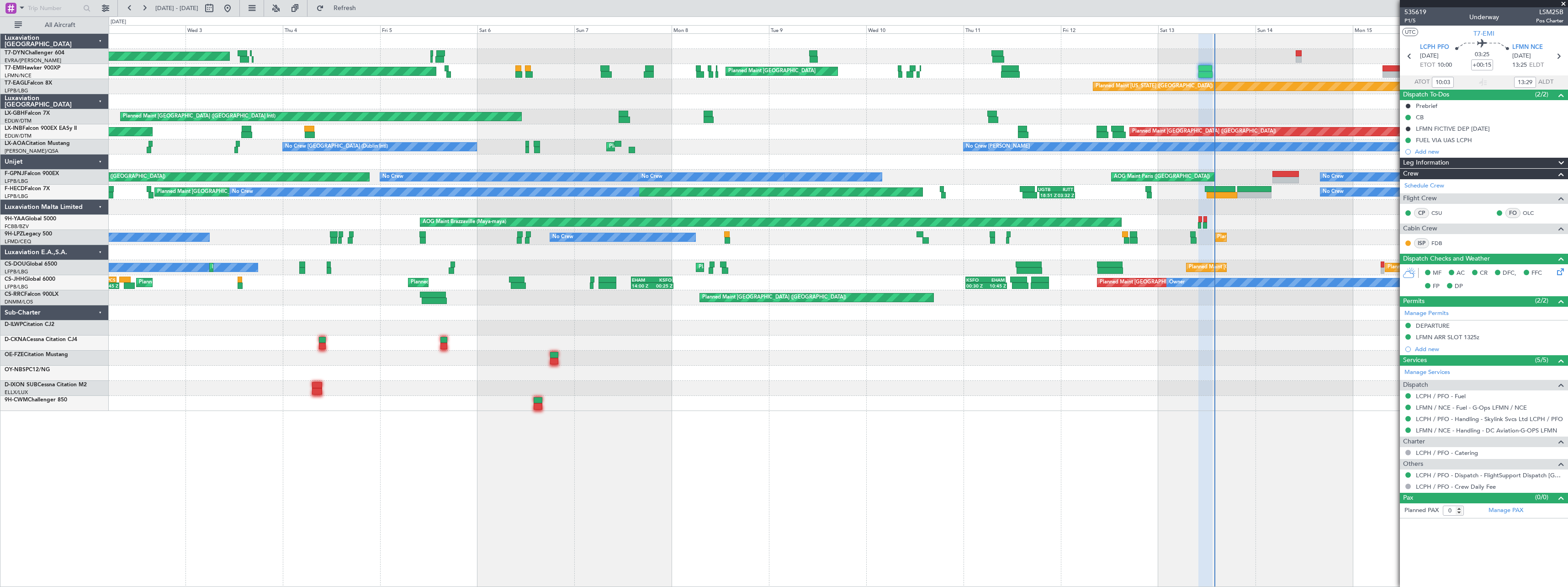
click at [794, 367] on div at bounding box center [838, 373] width 1459 height 15
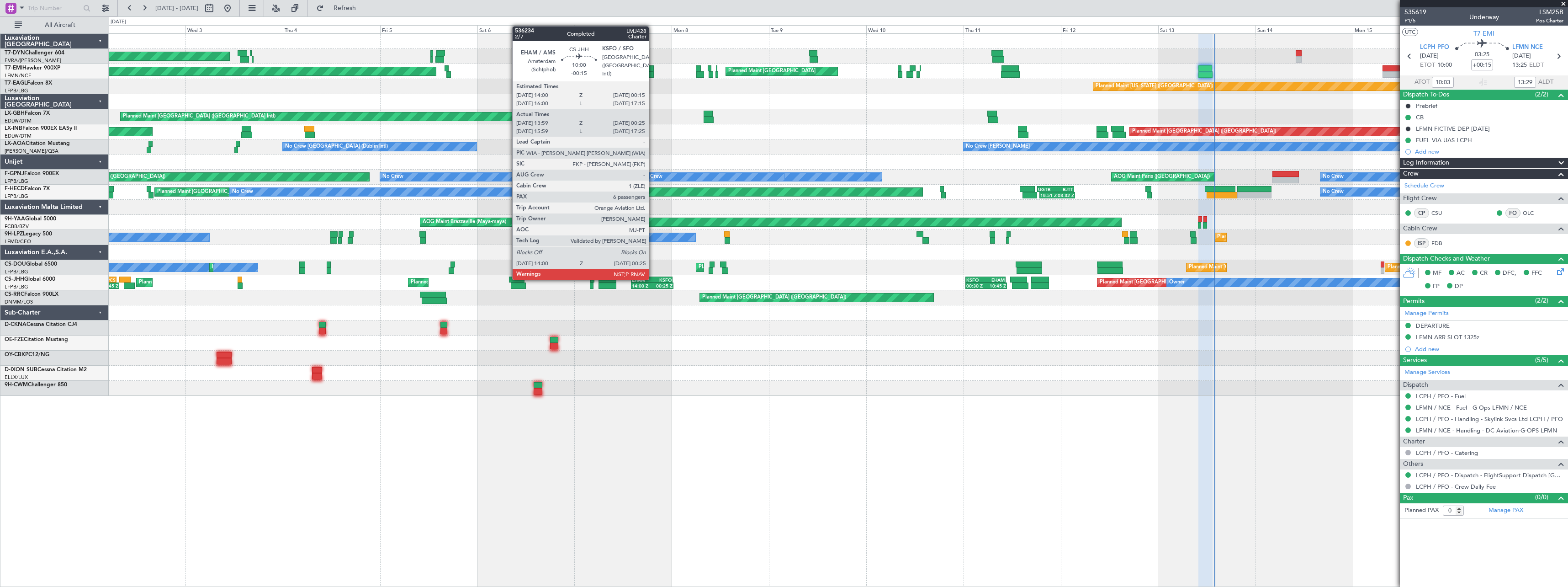
click at [653, 279] on div "KSFO" at bounding box center [661, 279] width 20 height 5
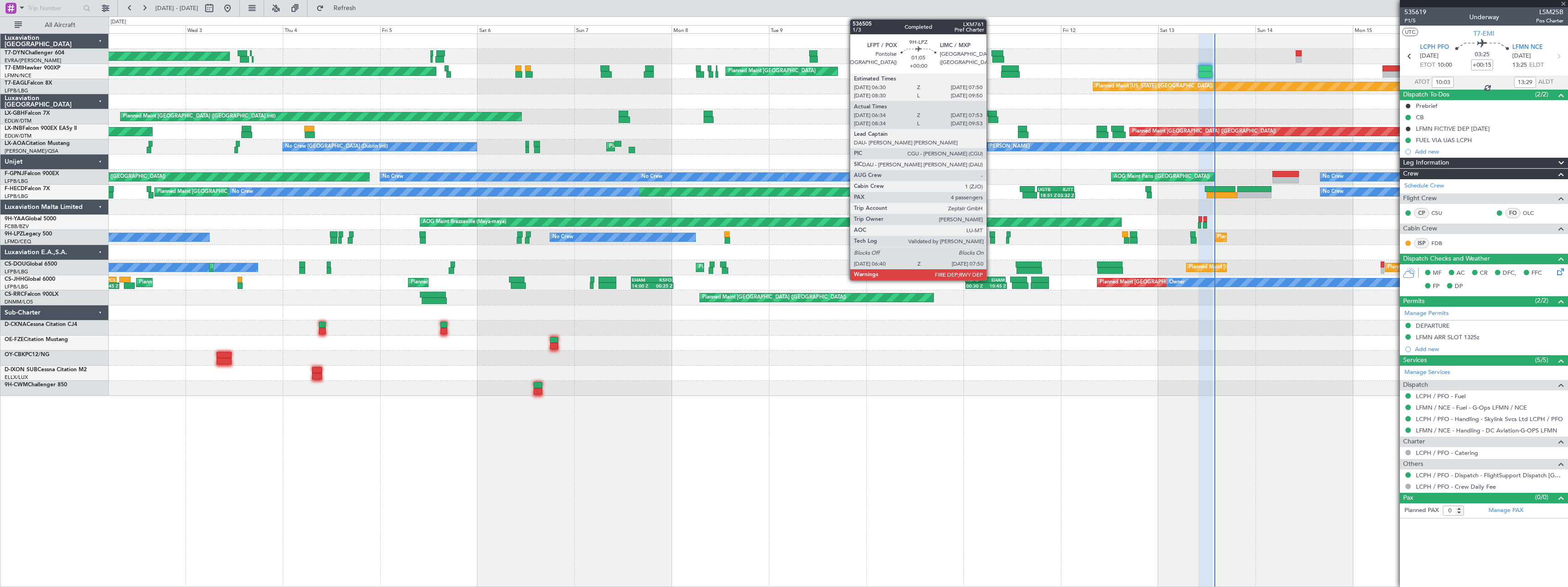
type input "-00:15"
type input "14:09"
type input "00:20"
type input "6"
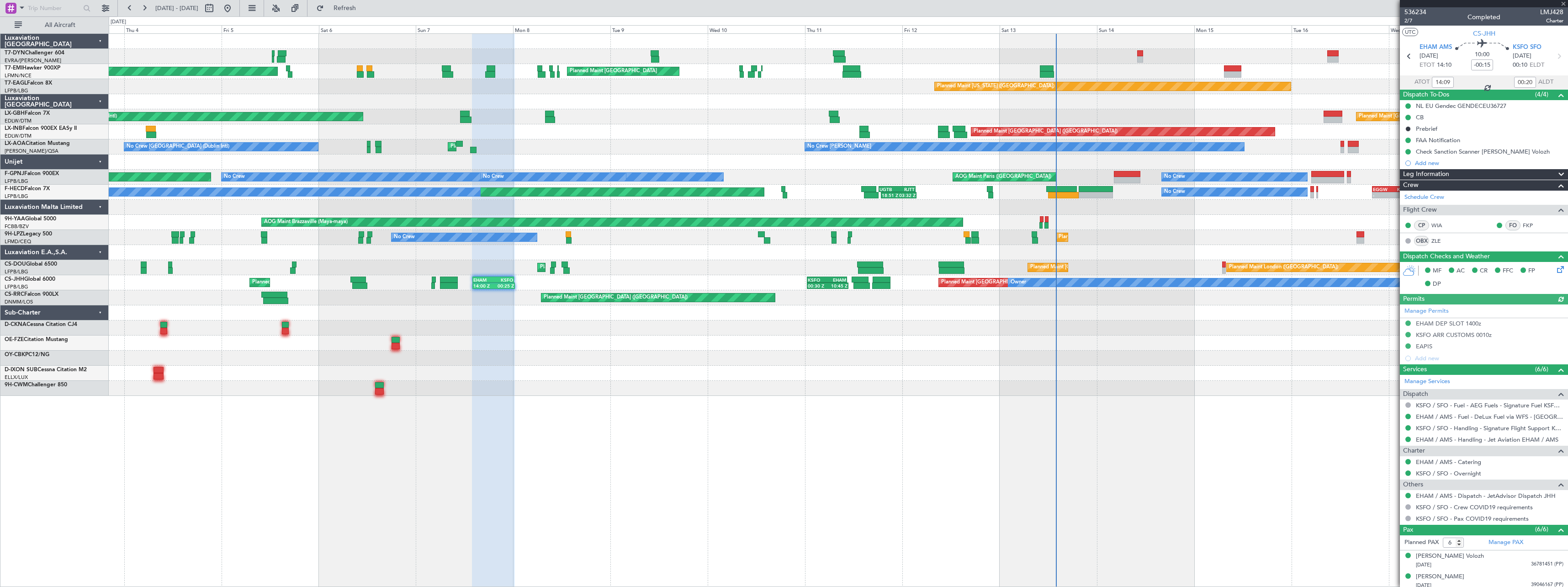
click at [841, 338] on div "AOG Maint Riga (Riga Intl) Planned Maint Zurich Planned Maint Zurich Planned Ma…" at bounding box center [838, 215] width 1459 height 362
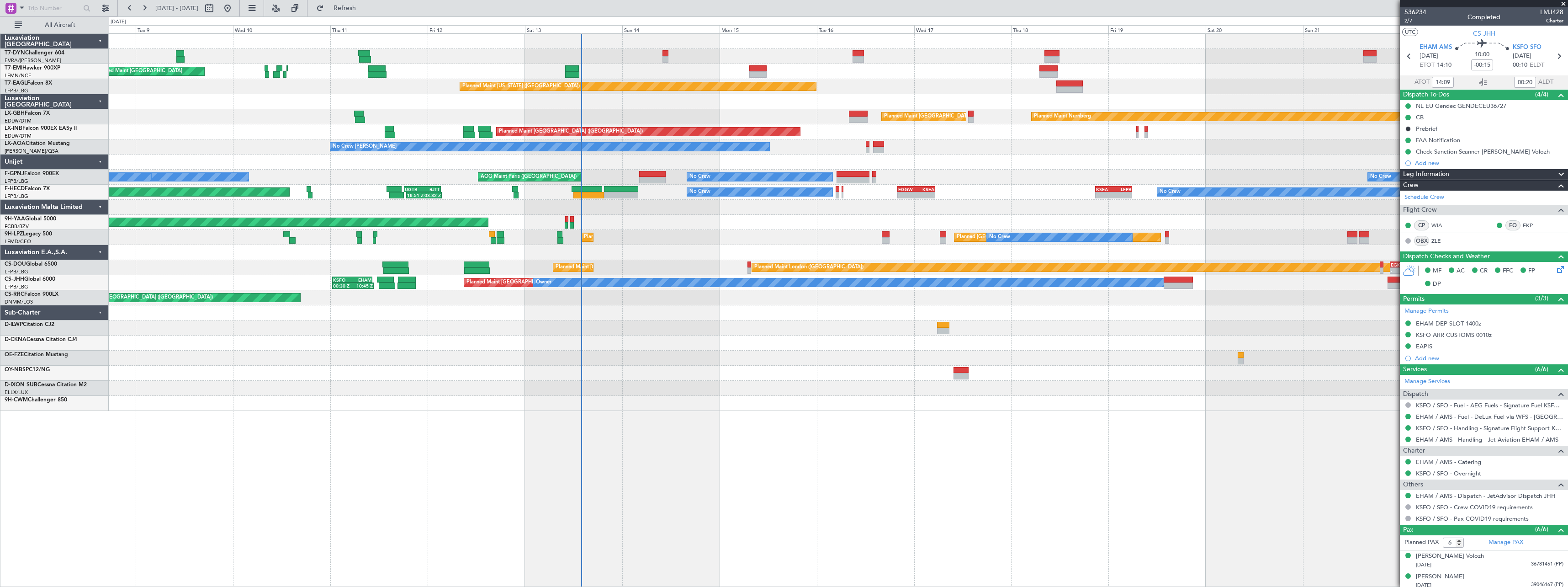
click at [257, 349] on div "Planned Maint Zurich Planned Maint Zurich Planned Maint Zurich Planned Maint Ne…" at bounding box center [838, 222] width 1459 height 377
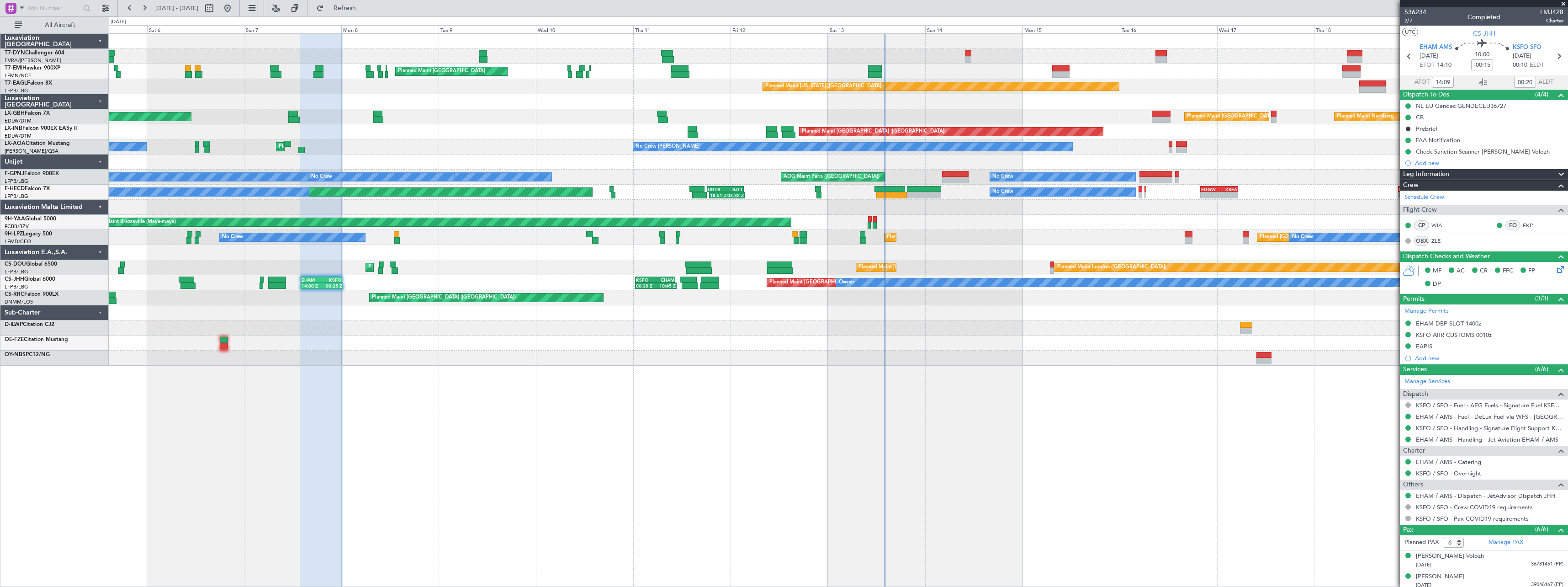
click at [935, 338] on div "AOG Maint Riga (Riga Intl) Planned Maint Zurich Planned Maint Zurich Planned Ma…" at bounding box center [838, 200] width 1459 height 332
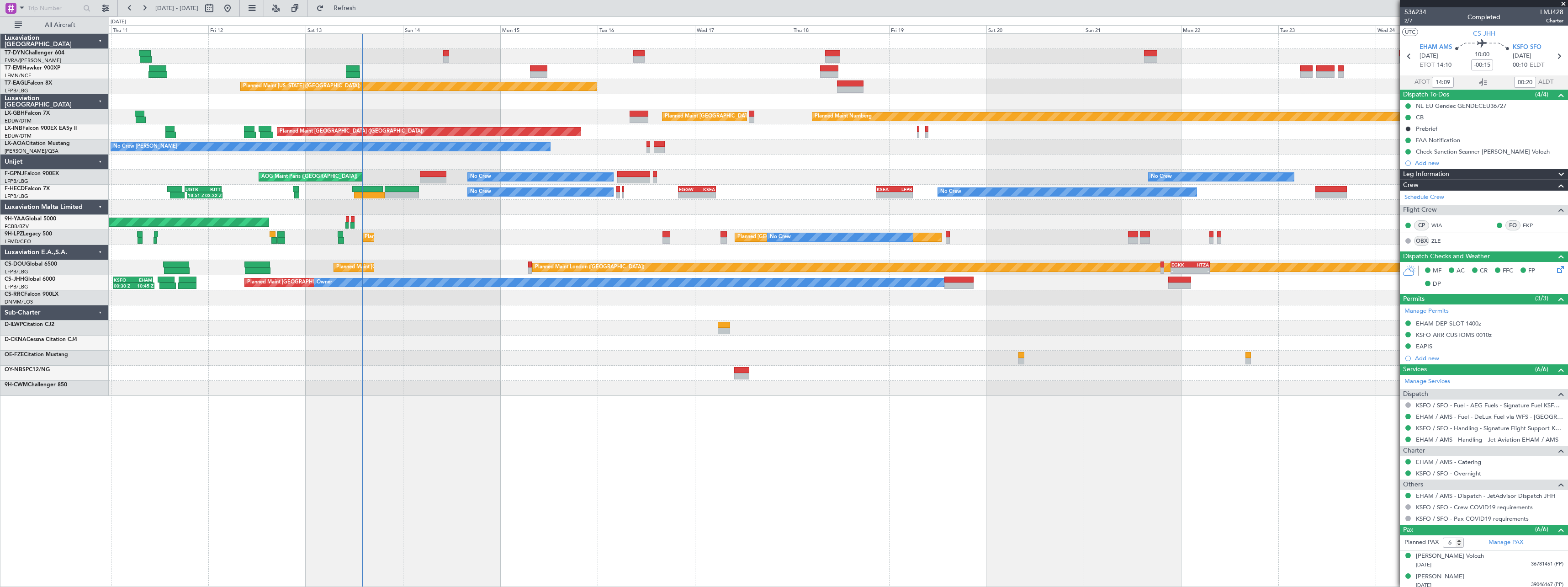
click at [450, 312] on div "Planned Maint Zurich Planned Maint Zurich Planned Maint New York (Teterboro) Pl…" at bounding box center [838, 215] width 1459 height 362
